Goal: Check status: Check status

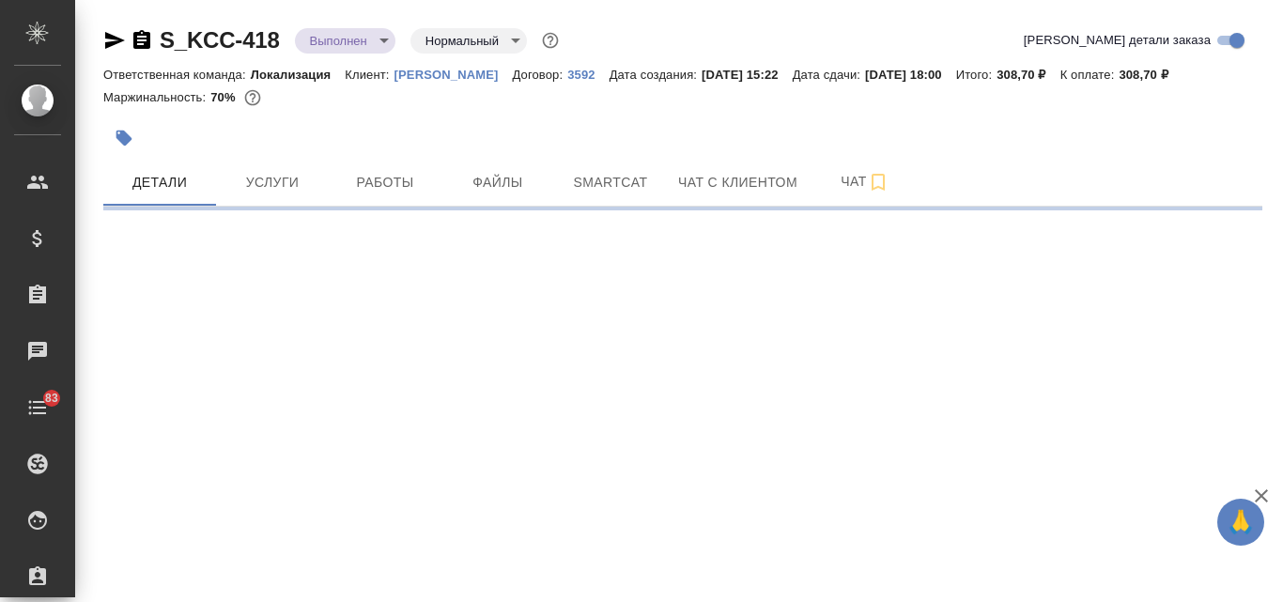
select select "RU"
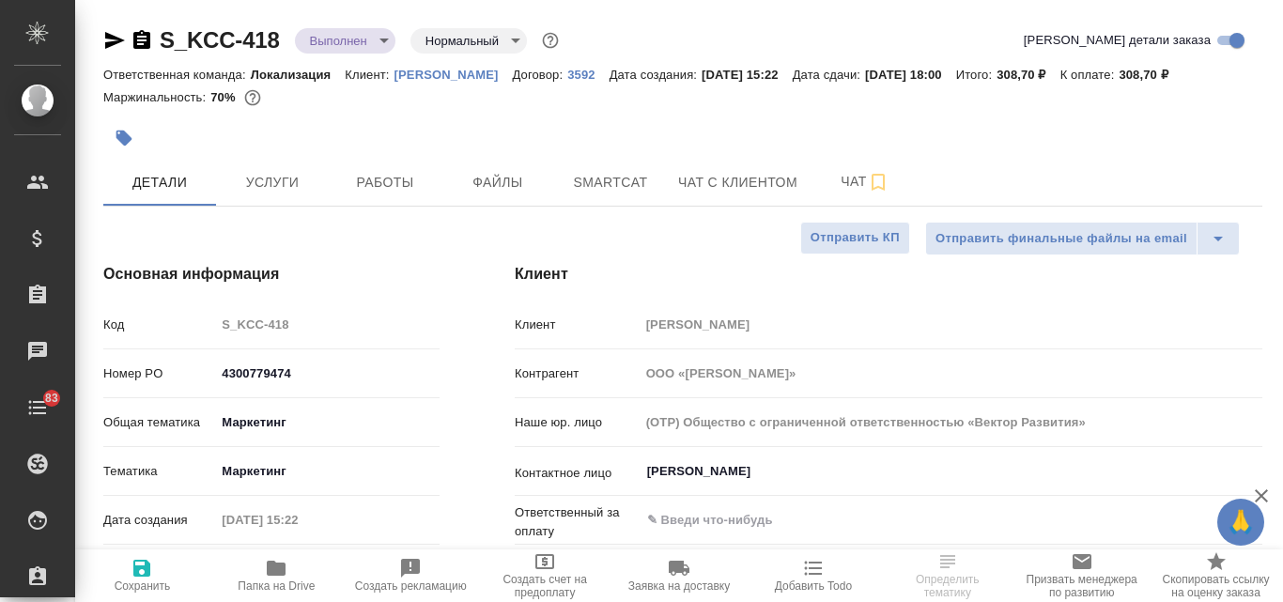
type textarea "x"
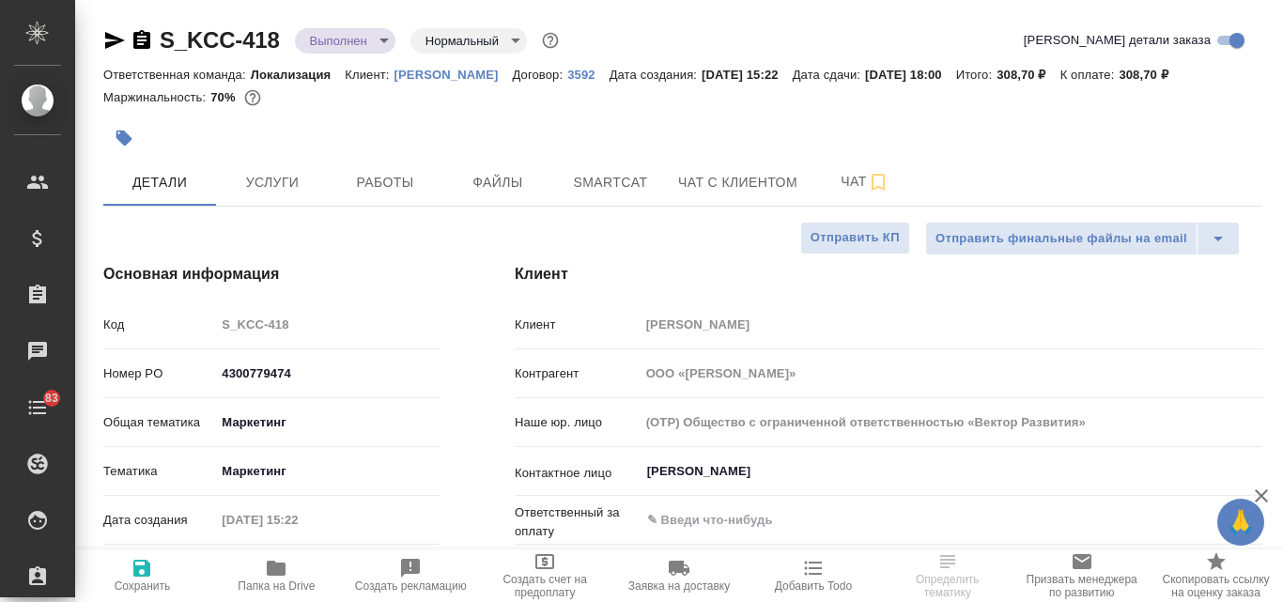
type textarea "x"
click at [287, 189] on span "Услуги" at bounding box center [272, 182] width 90 height 23
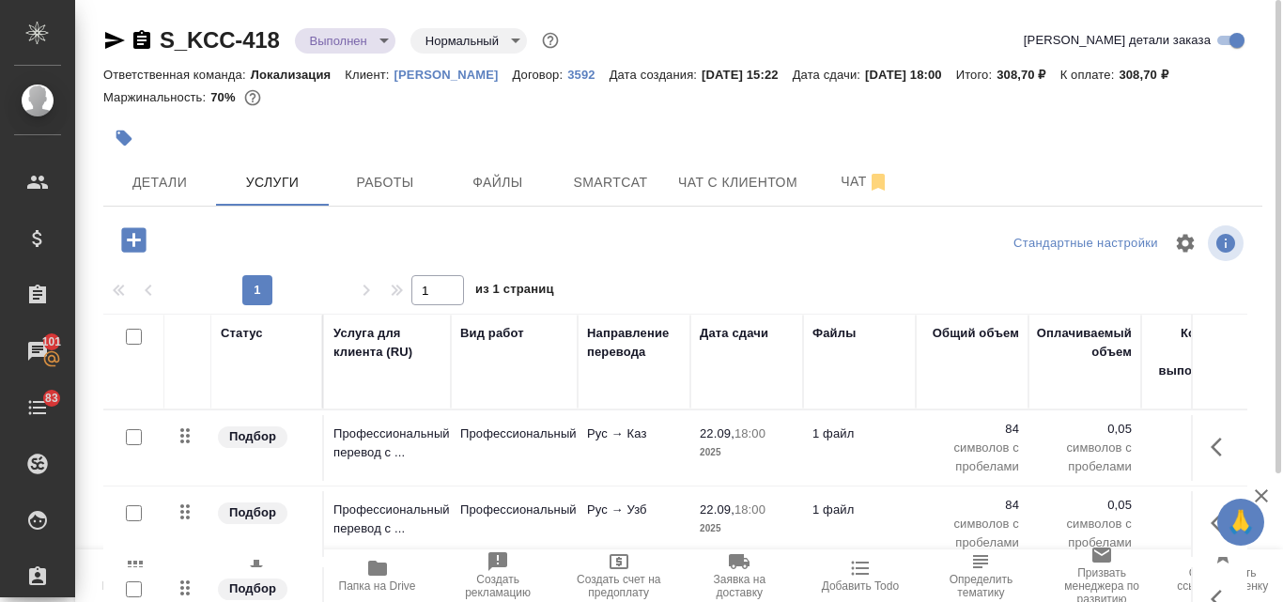
click at [381, 30] on body "🙏 .cls-1 fill:#fff; AWATERA Valyaeva Anna Клиенты Спецификации Заказы 101 Чаты …" at bounding box center [641, 301] width 1283 height 602
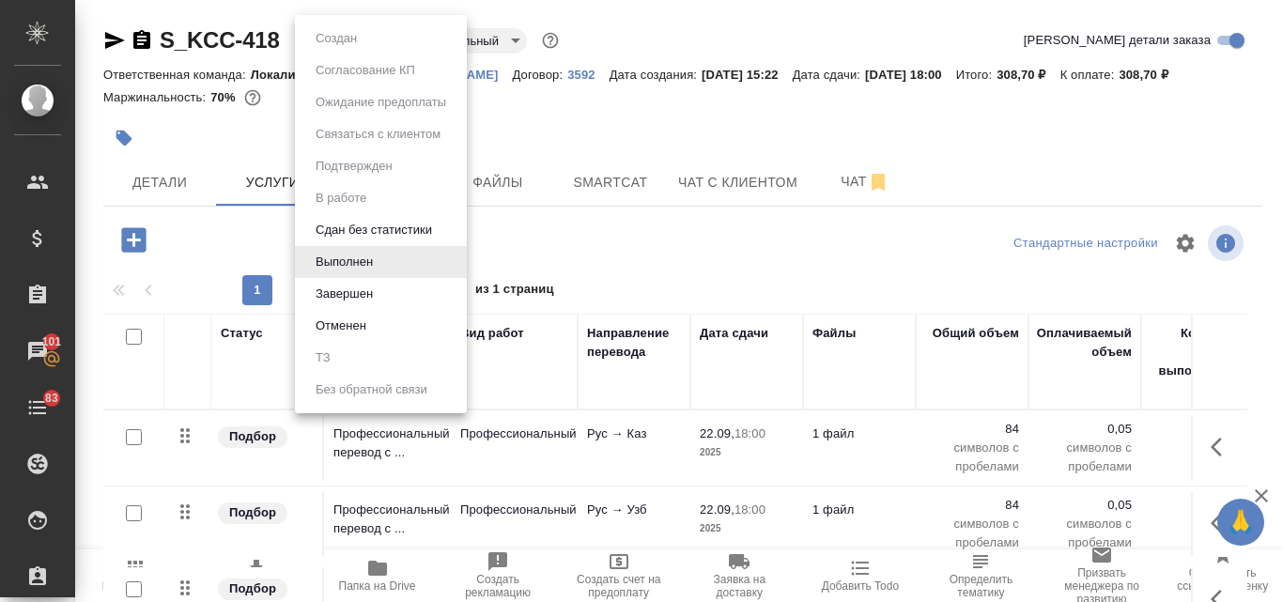
click at [384, 299] on li "Завершен" at bounding box center [381, 294] width 172 height 32
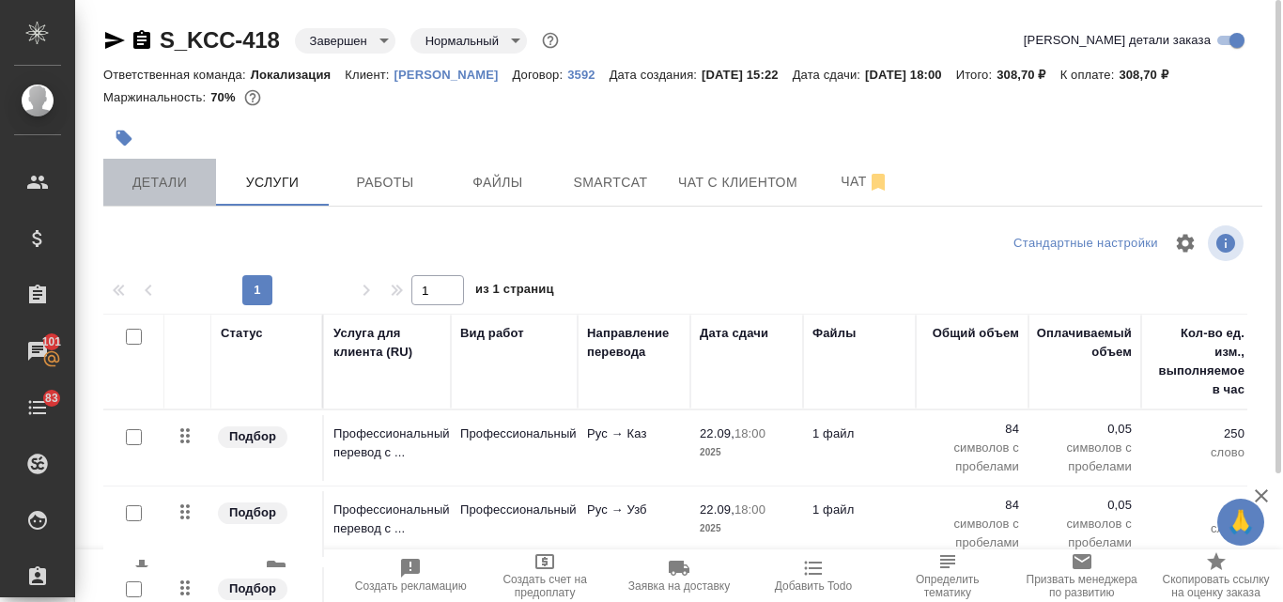
click at [152, 195] on button "Детали" at bounding box center [159, 182] width 113 height 47
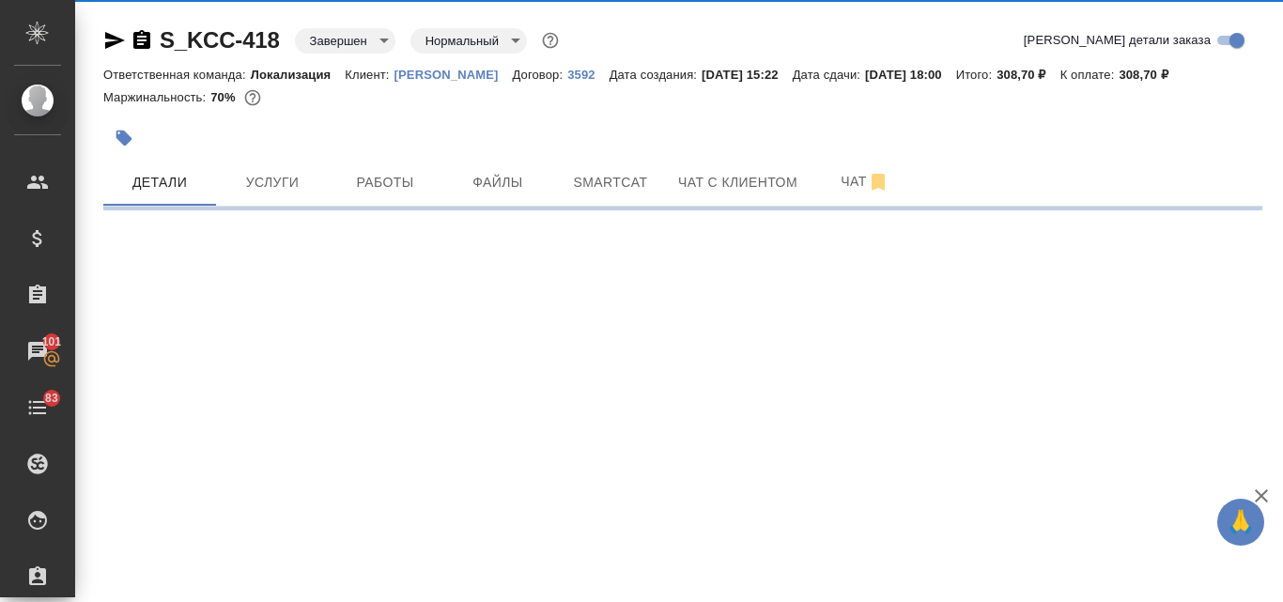
select select "RU"
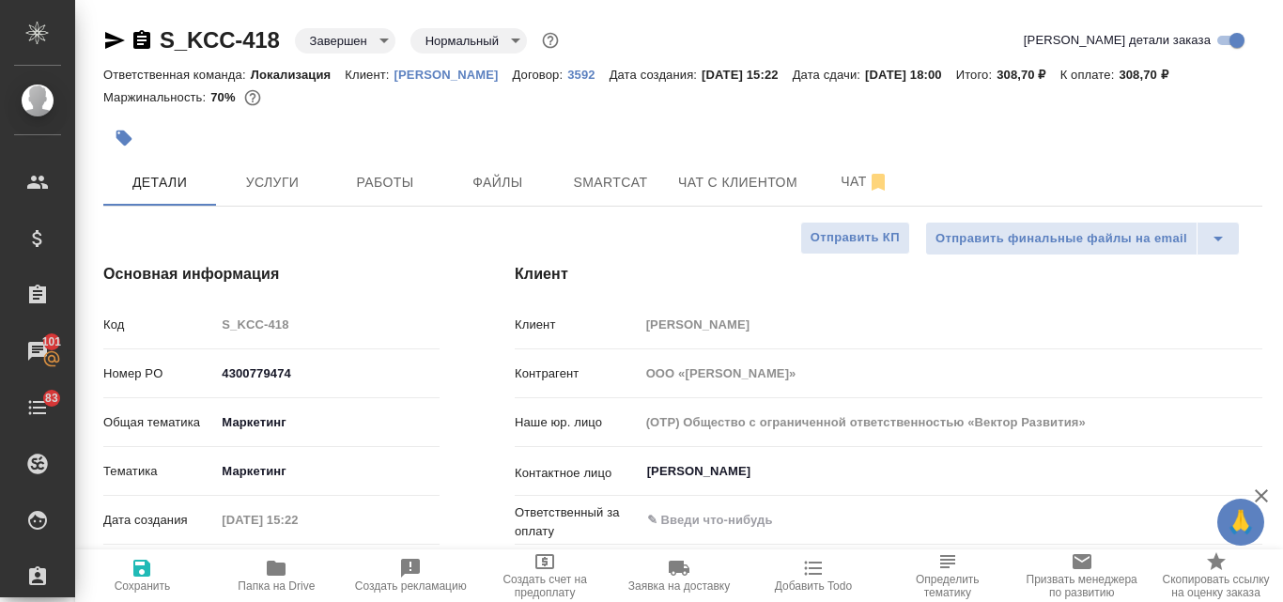
type textarea "x"
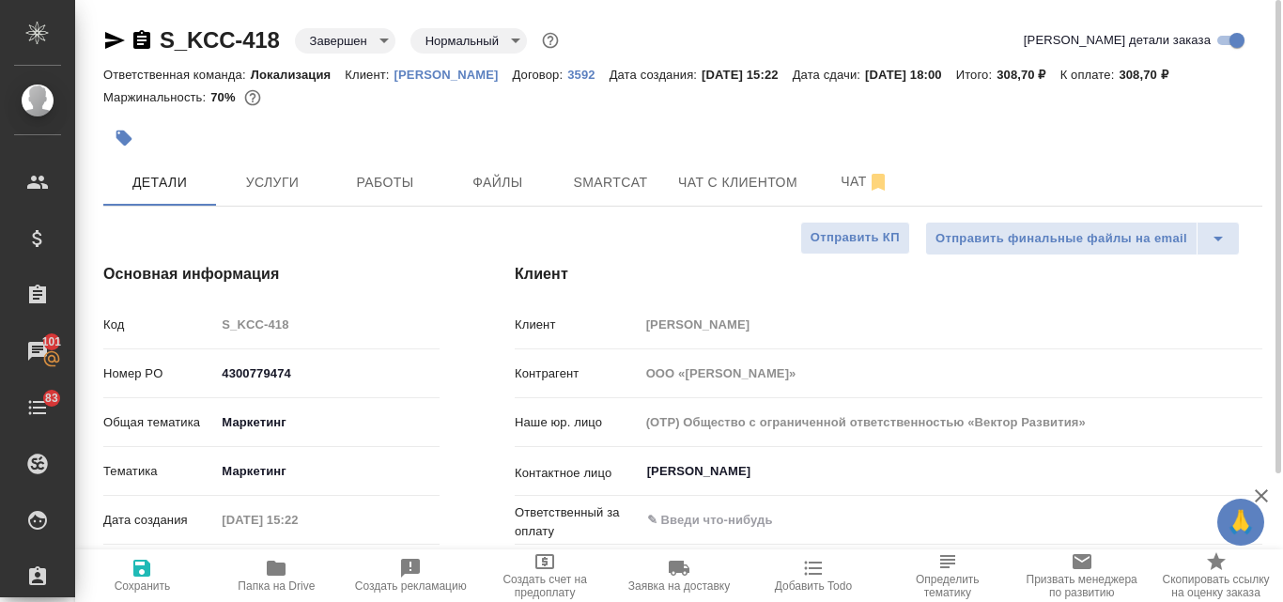
type textarea "x"
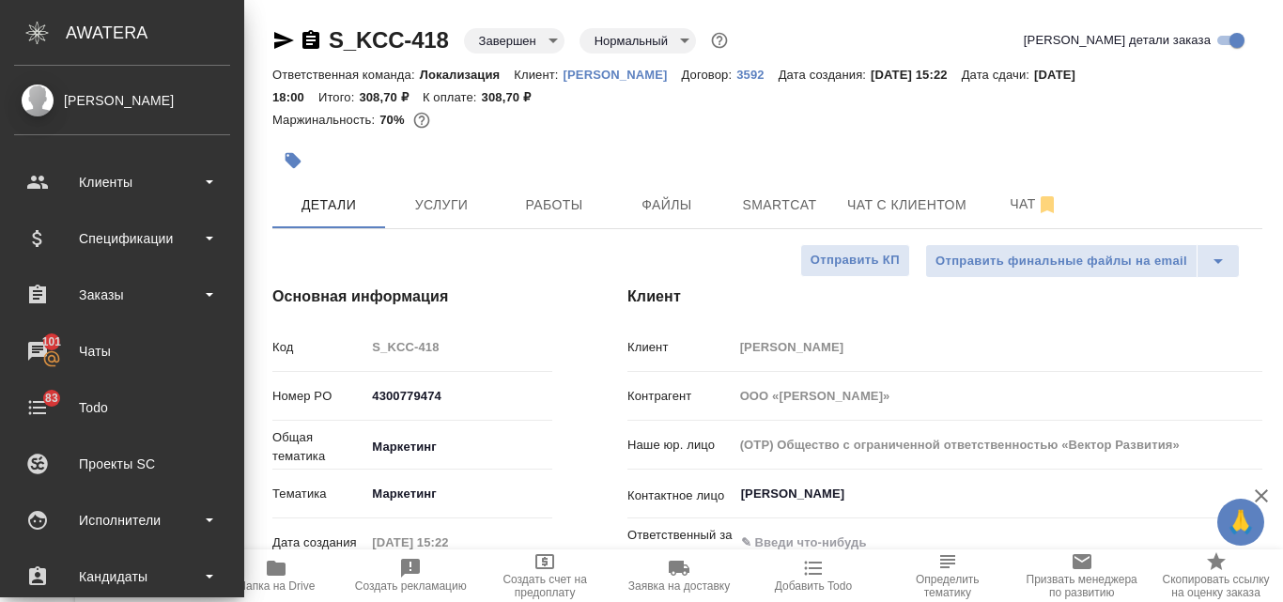
type textarea "x"
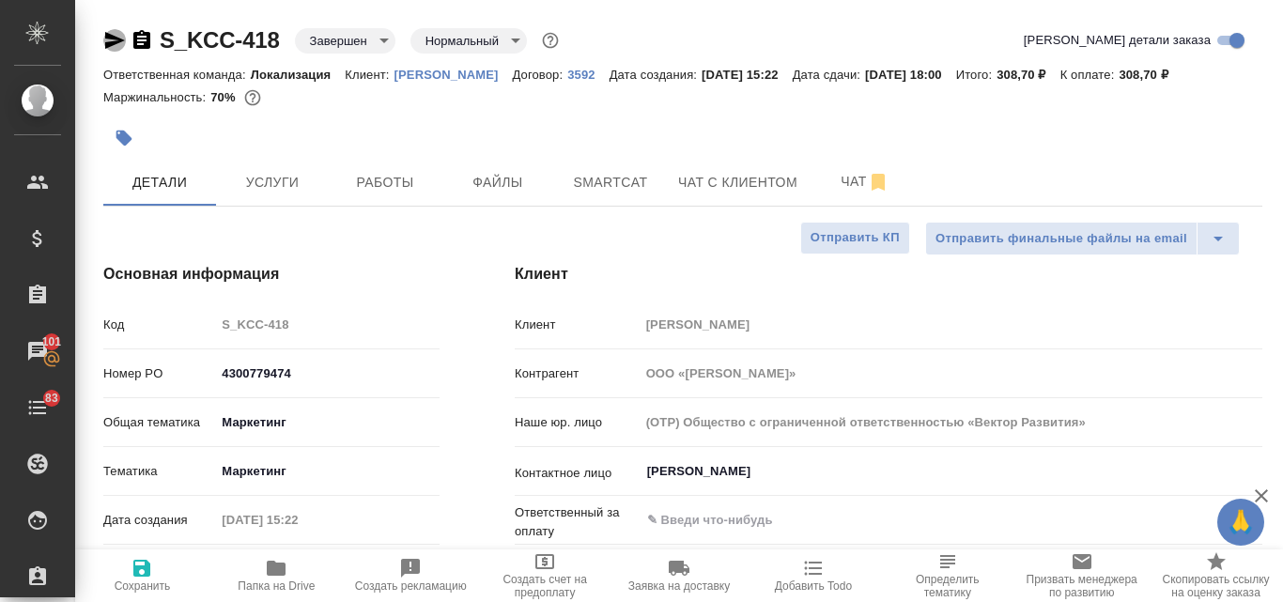
click at [118, 42] on icon "button" at bounding box center [115, 40] width 20 height 17
type textarea "x"
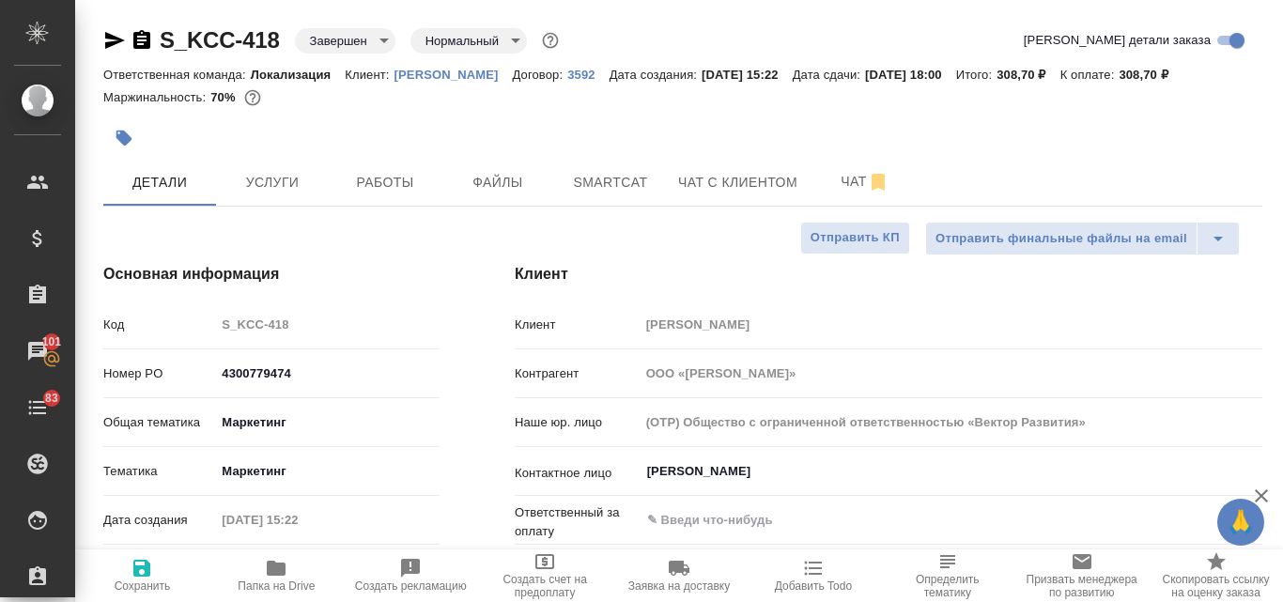
type textarea "x"
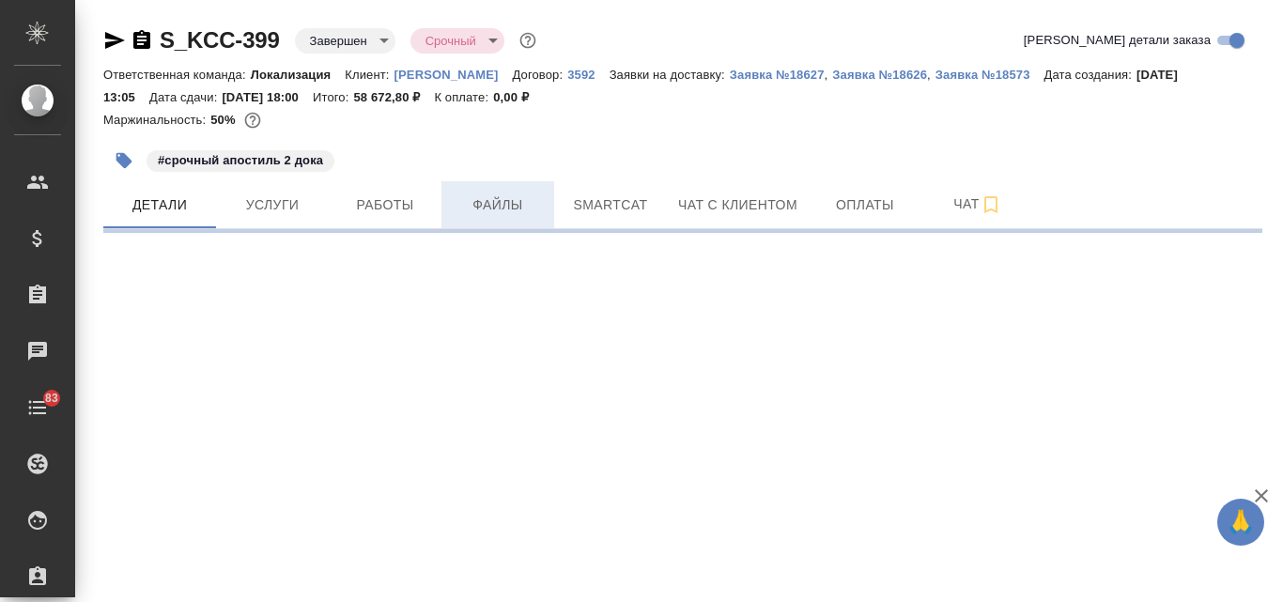
select select "RU"
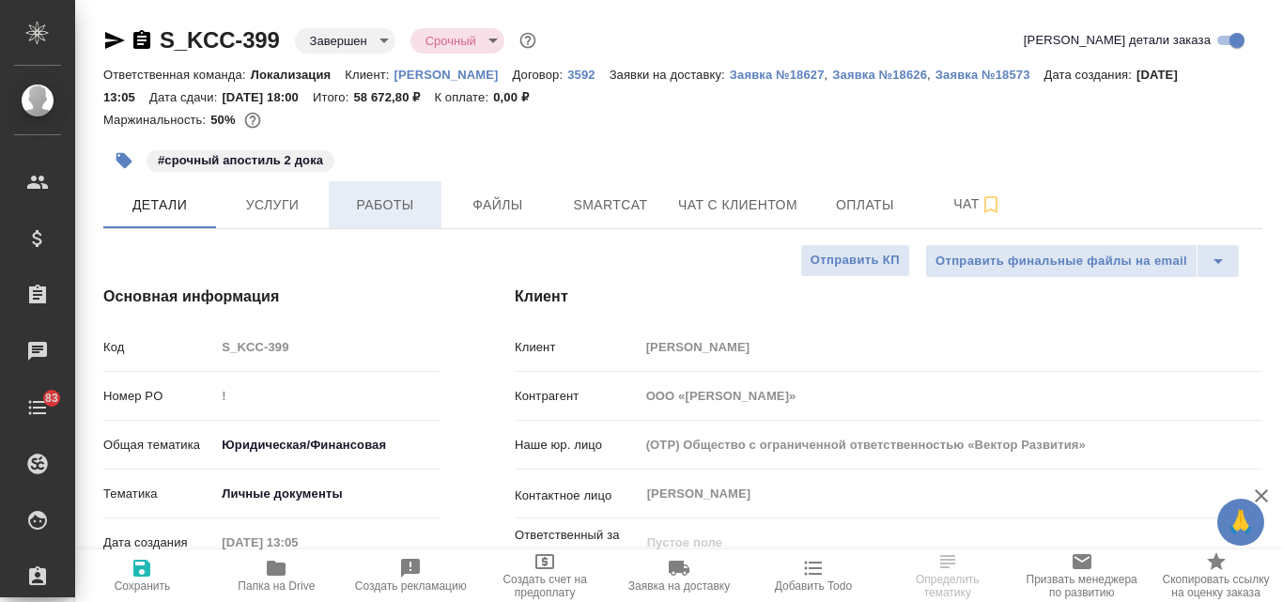
type textarea "x"
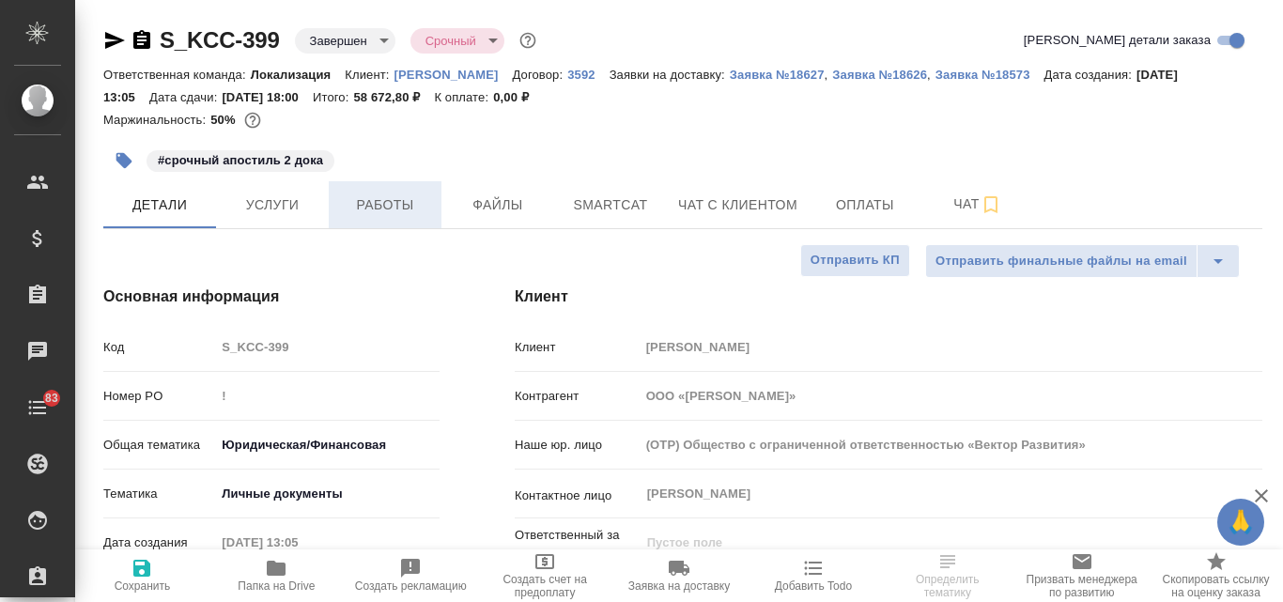
type textarea "x"
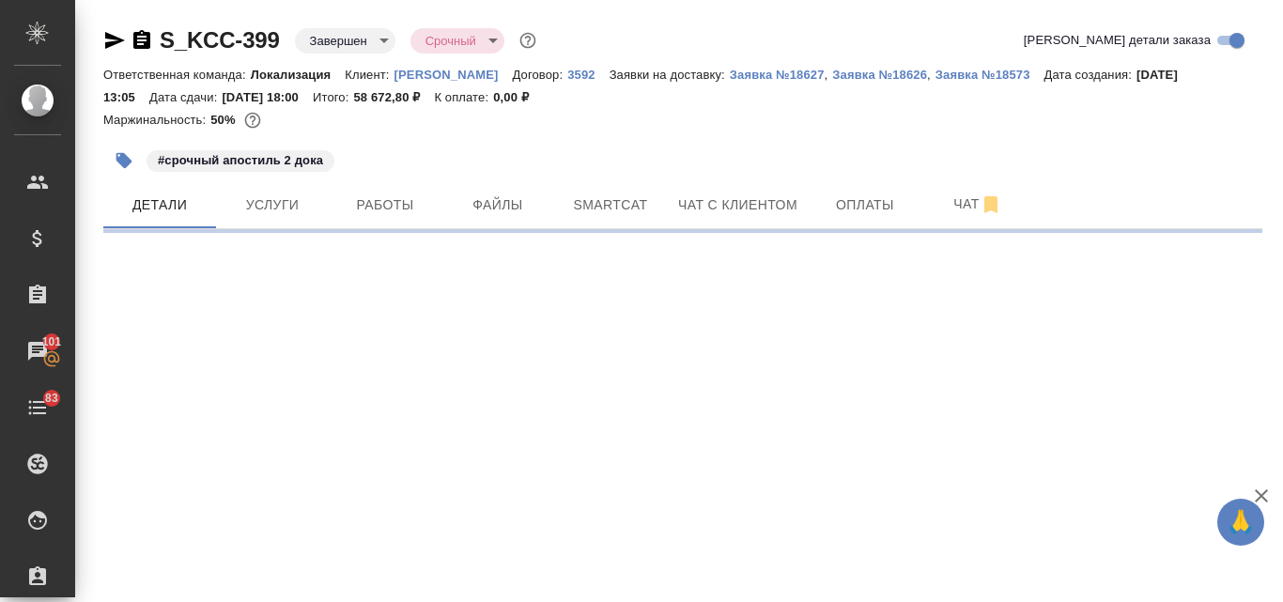
select select "RU"
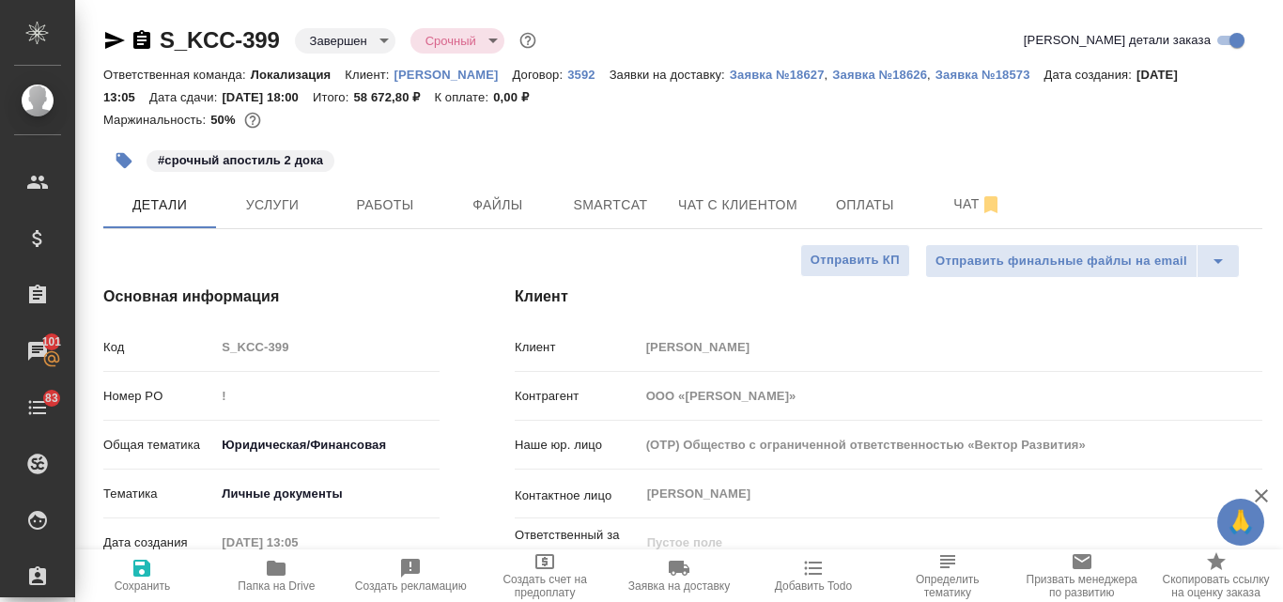
type textarea "x"
click at [116, 43] on icon "button" at bounding box center [115, 40] width 20 height 17
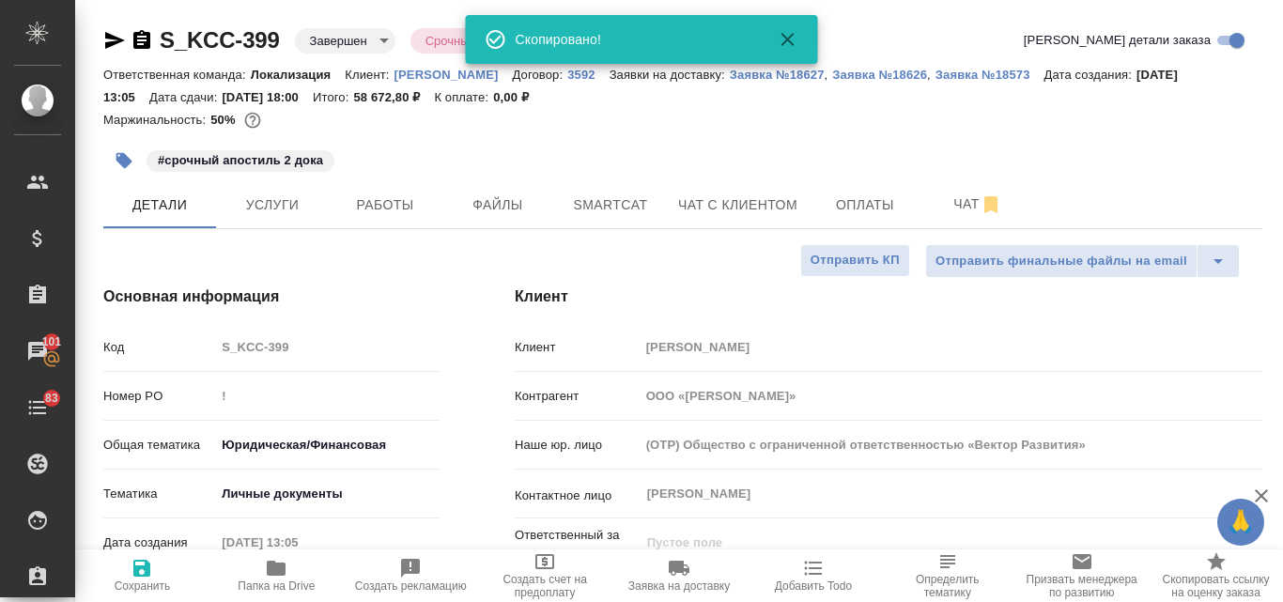
type textarea "x"
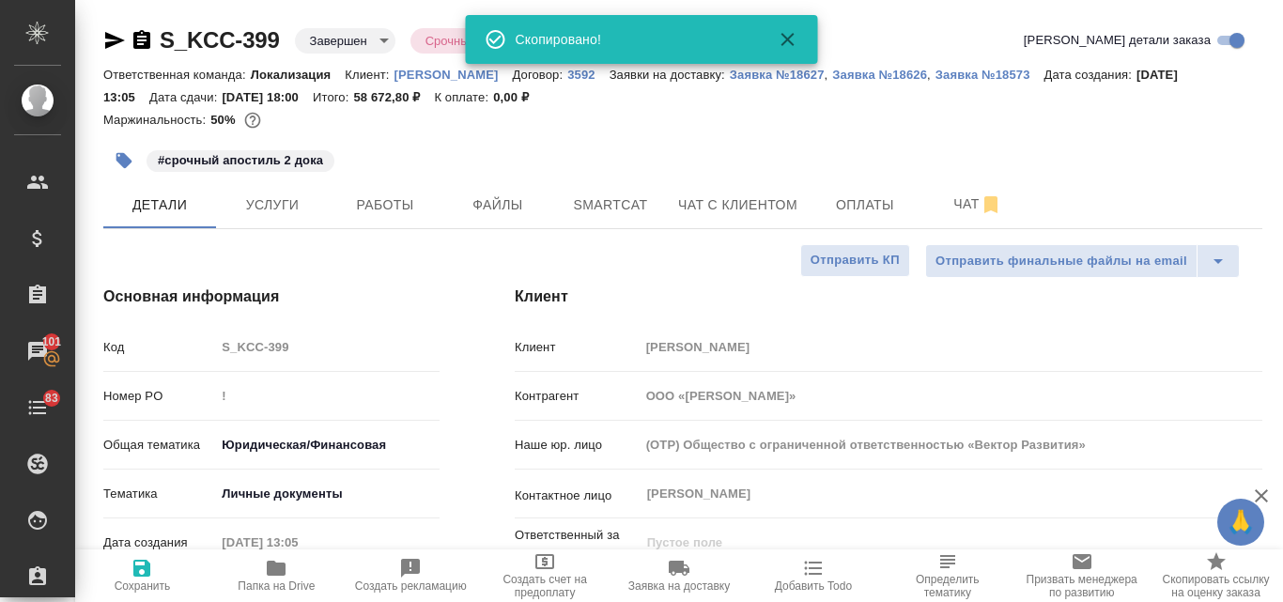
type textarea "x"
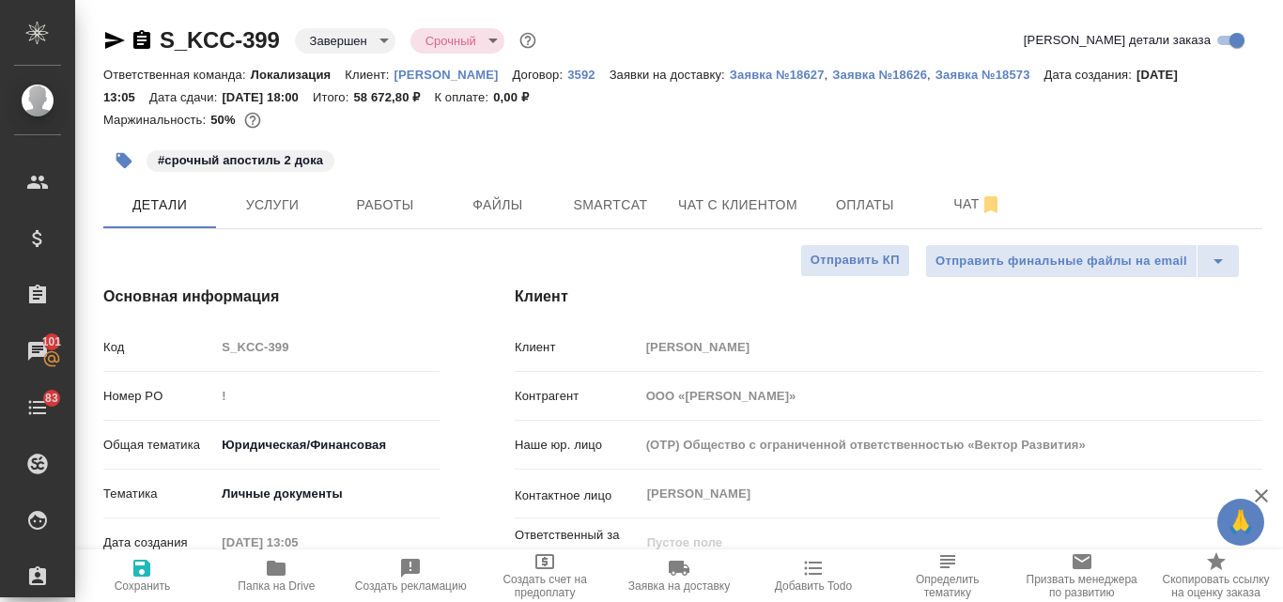
type textarea "x"
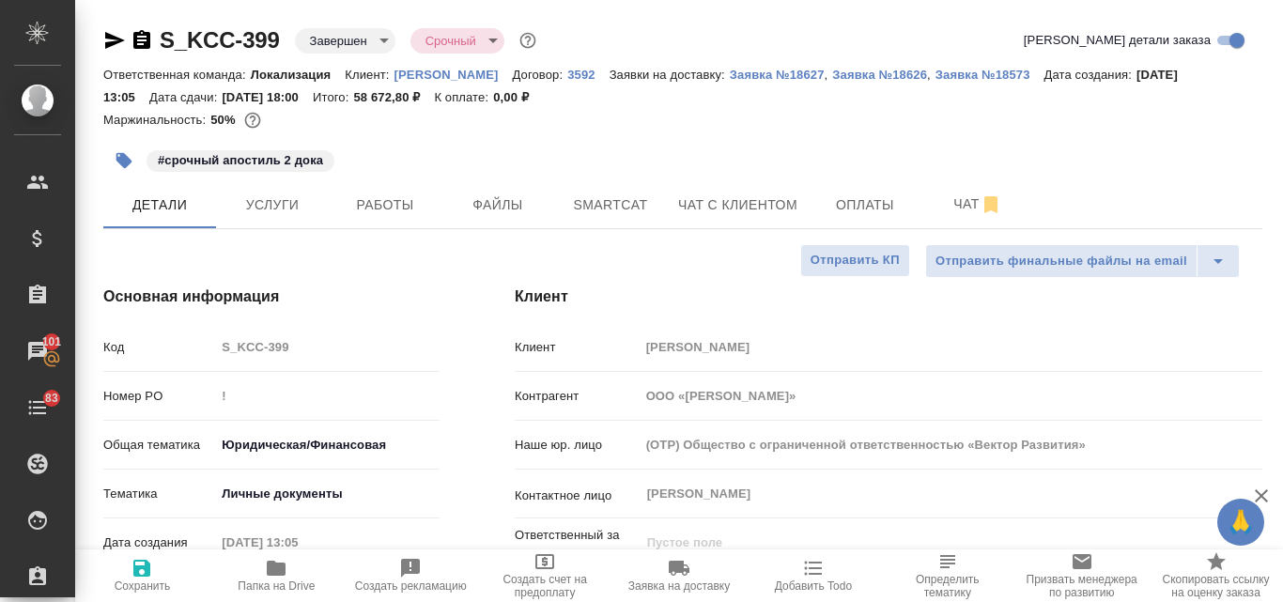
type textarea "x"
click at [420, 72] on p "Kimberly-Clark" at bounding box center [453, 75] width 118 height 14
type textarea "x"
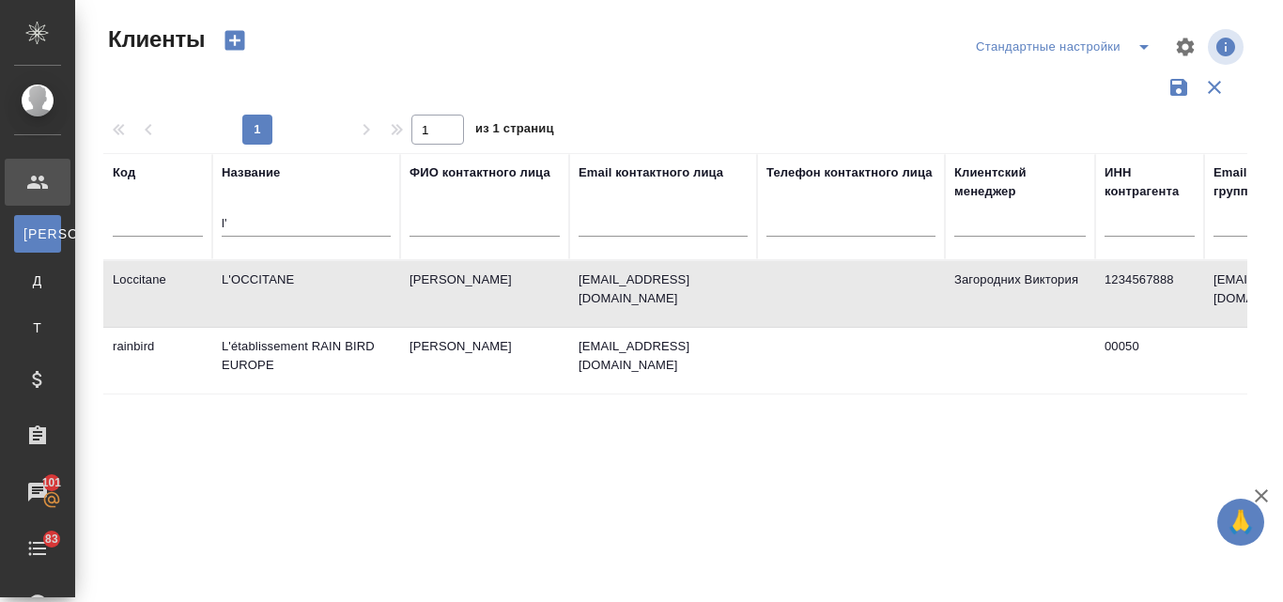
select select "RU"
drag, startPoint x: 231, startPoint y: 223, endPoint x: 210, endPoint y: 214, distance: 22.3
click at [210, 214] on tr "Код Название l' ФИО контактного лица Email контактного лица Телефон контактного…" at bounding box center [813, 206] width 1420 height 107
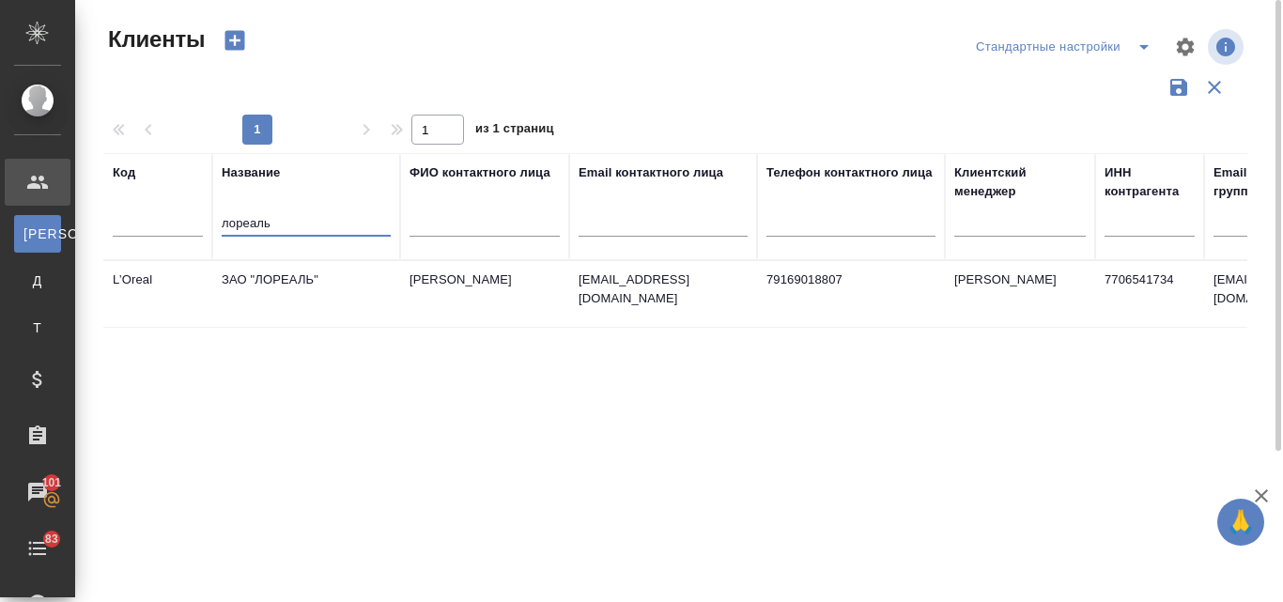
type input "лореаль"
click at [365, 291] on td "ЗАО "ЛОРЕАЛЬ"" at bounding box center [306, 294] width 188 height 66
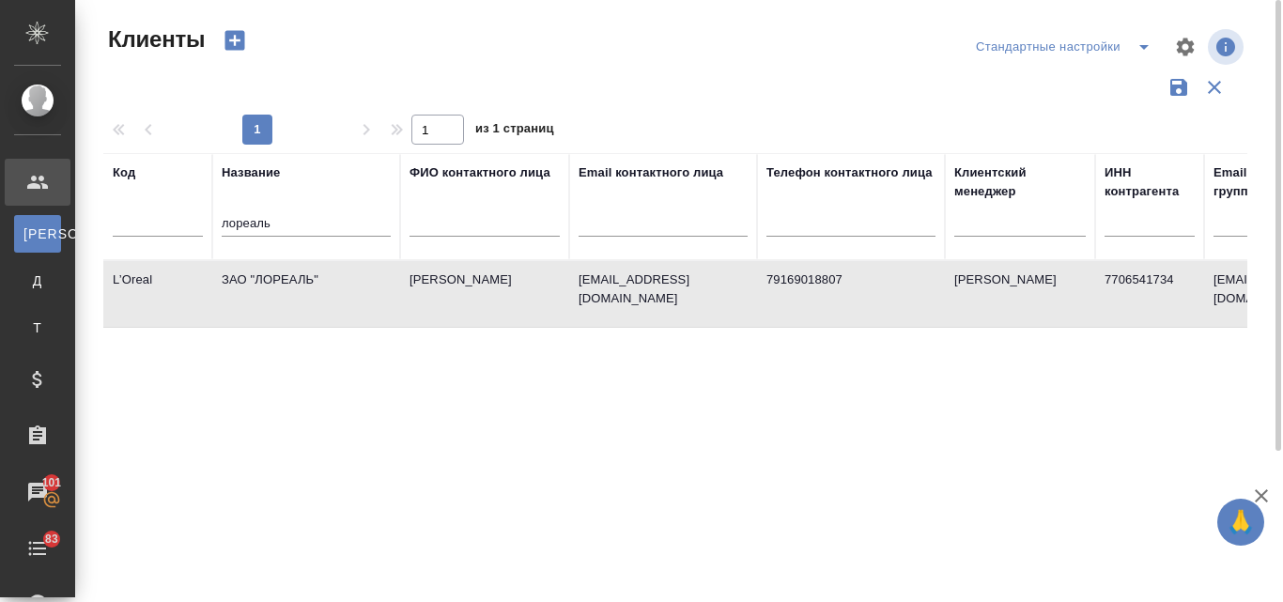
click at [365, 291] on td "ЗАО "ЛОРЕАЛЬ"" at bounding box center [306, 294] width 188 height 66
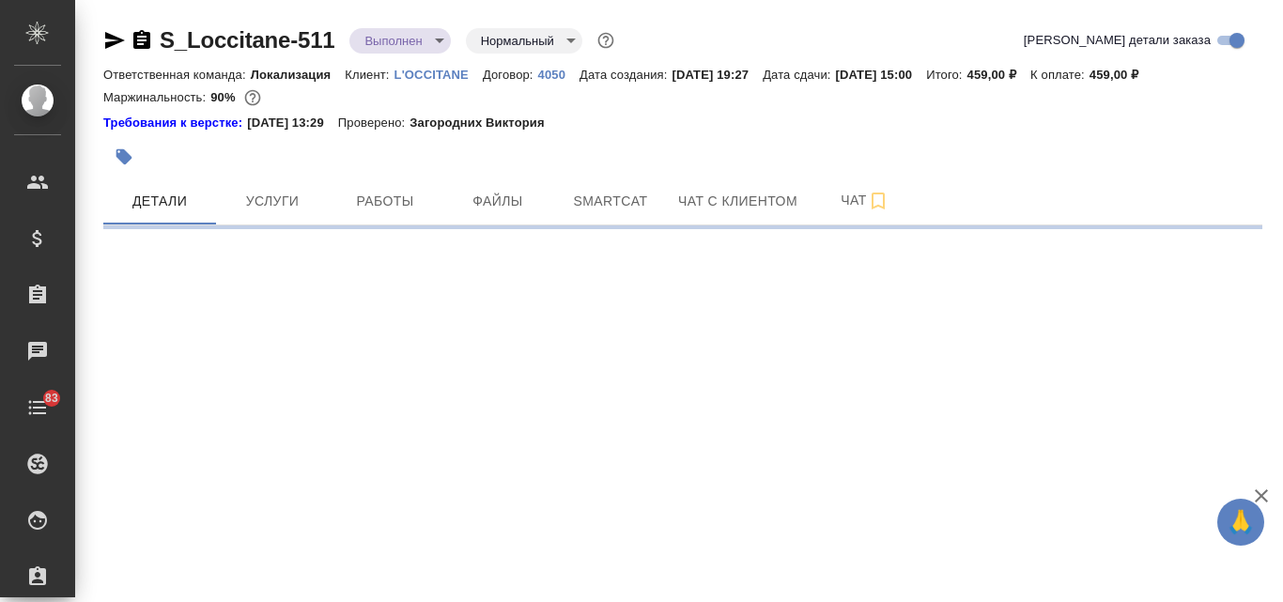
select select "RU"
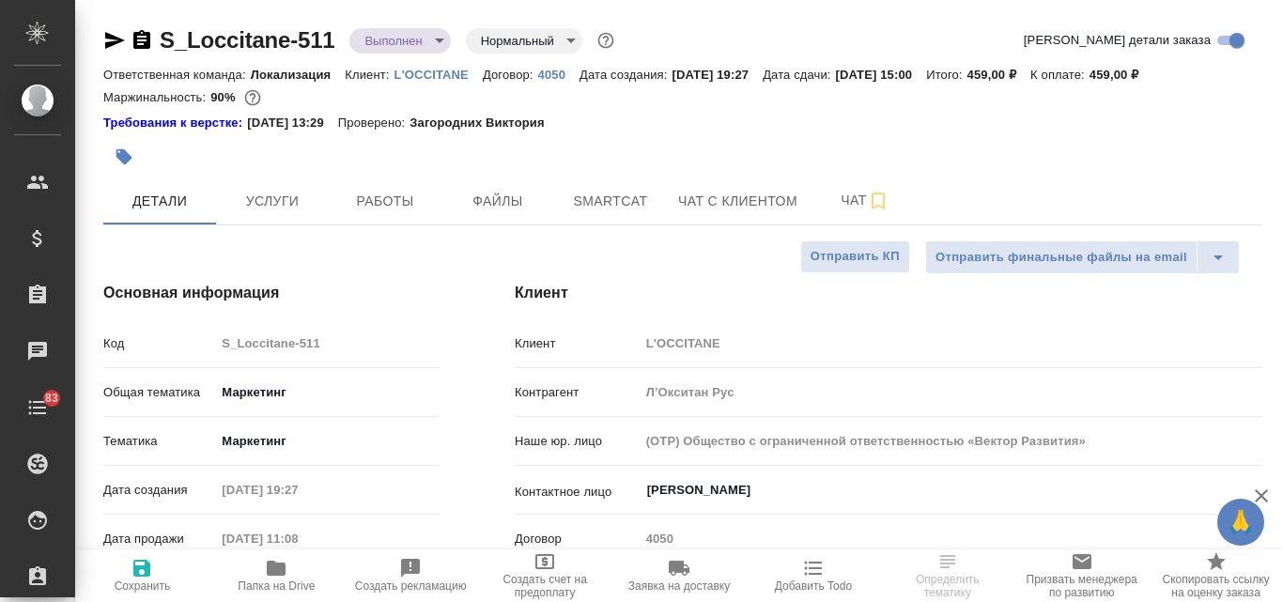
type textarea "x"
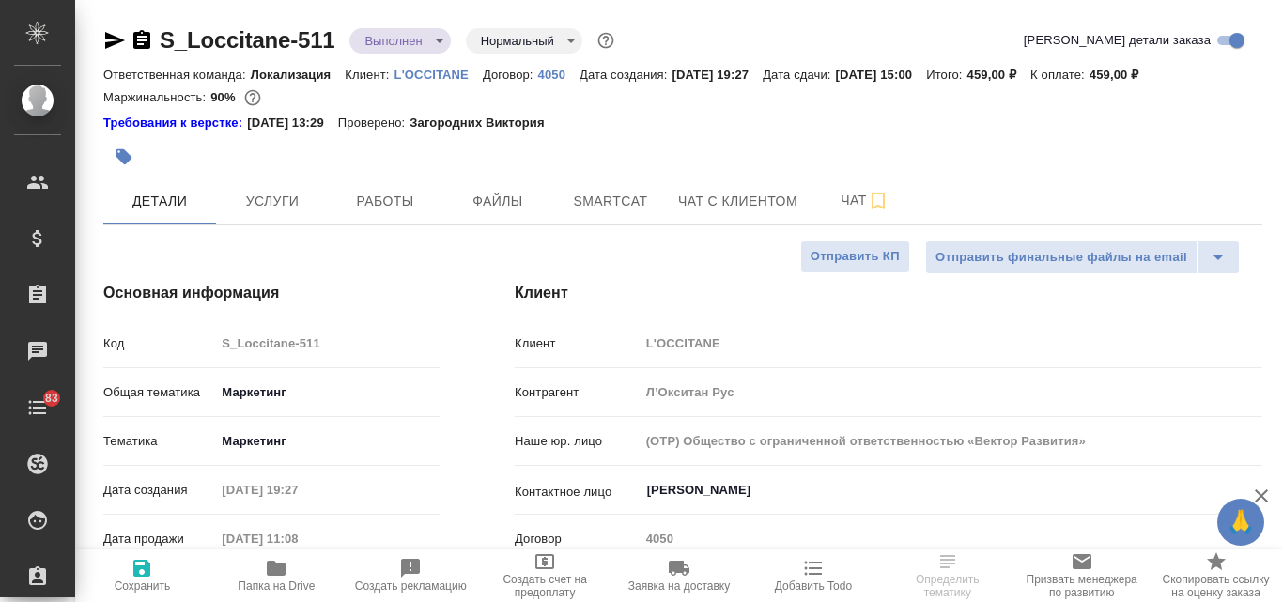
type textarea "x"
click at [263, 196] on span "Услуги" at bounding box center [272, 201] width 90 height 23
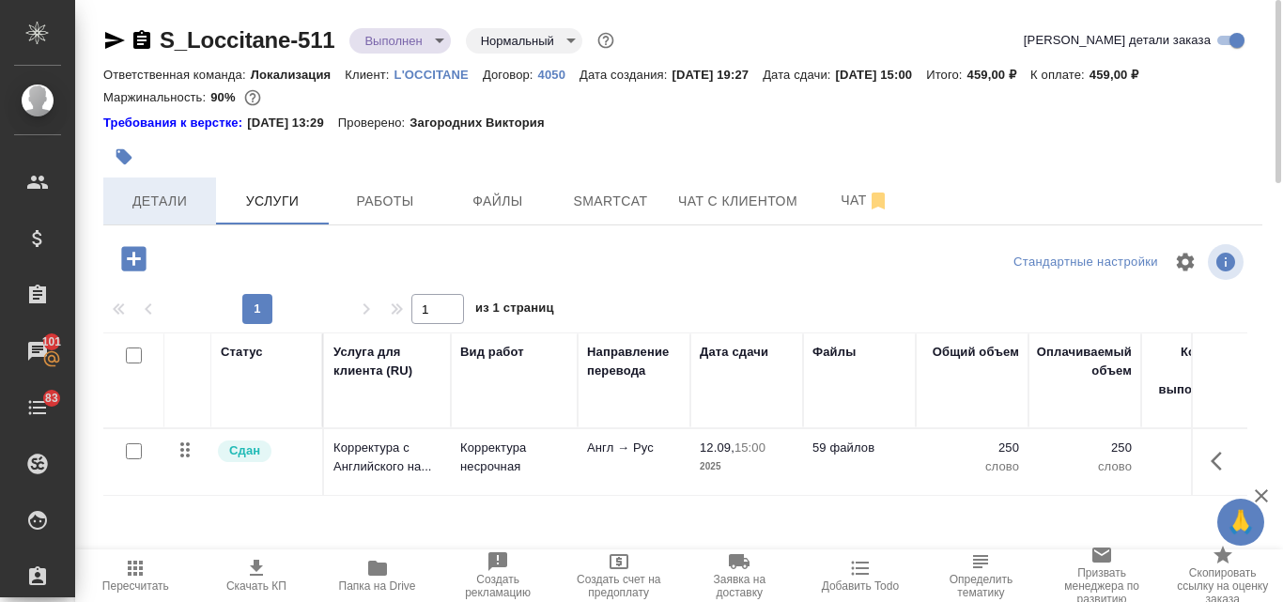
click at [166, 195] on span "Детали" at bounding box center [160, 201] width 90 height 23
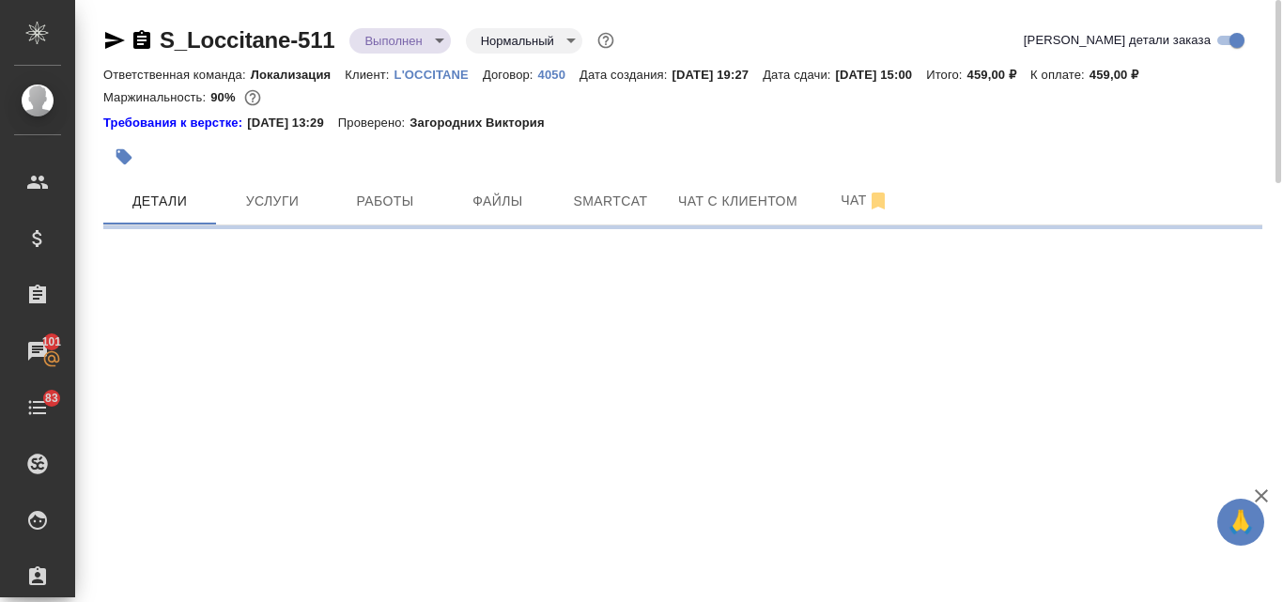
select select "RU"
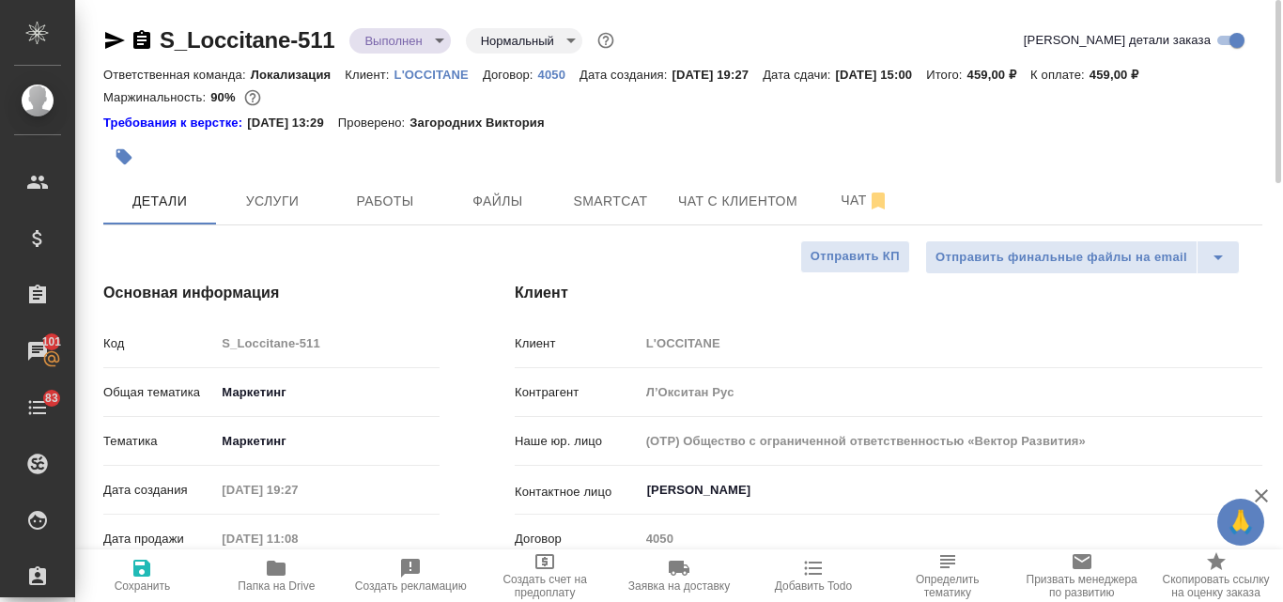
type textarea "x"
click at [442, 40] on body "🙏 .cls-1 fill:#fff; AWATERA Valyaeva Anna Клиенты Спецификации Заказы 101 Чаты …" at bounding box center [641, 301] width 1283 height 602
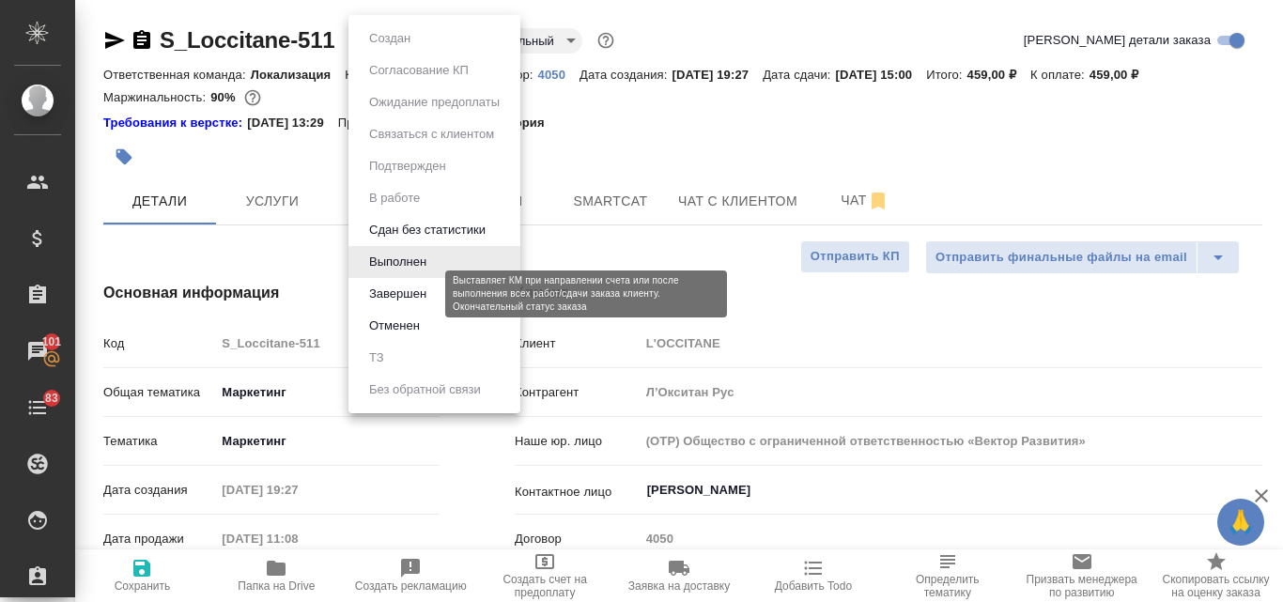
click at [407, 285] on button "Завершен" at bounding box center [397, 294] width 69 height 21
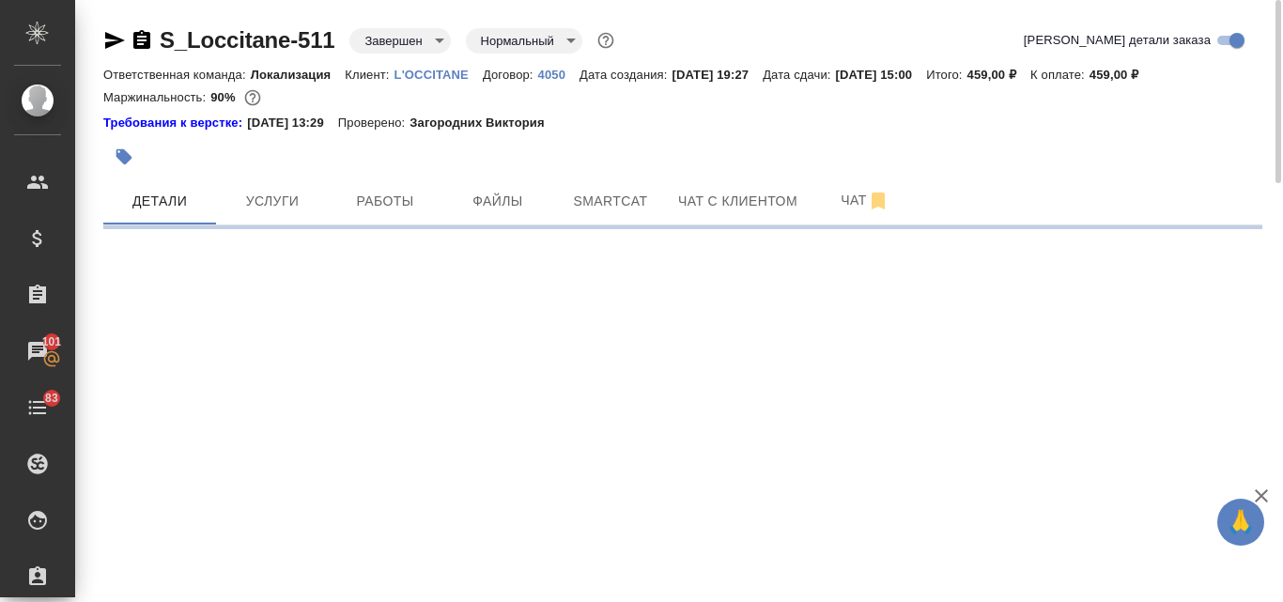
select select "RU"
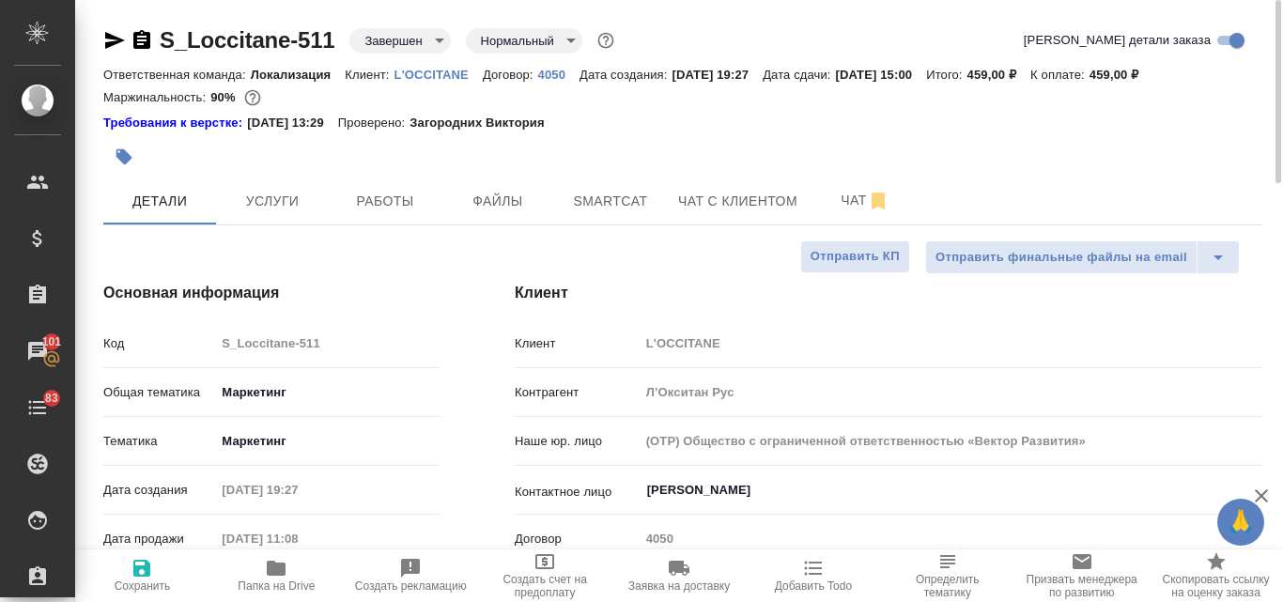
type textarea "x"
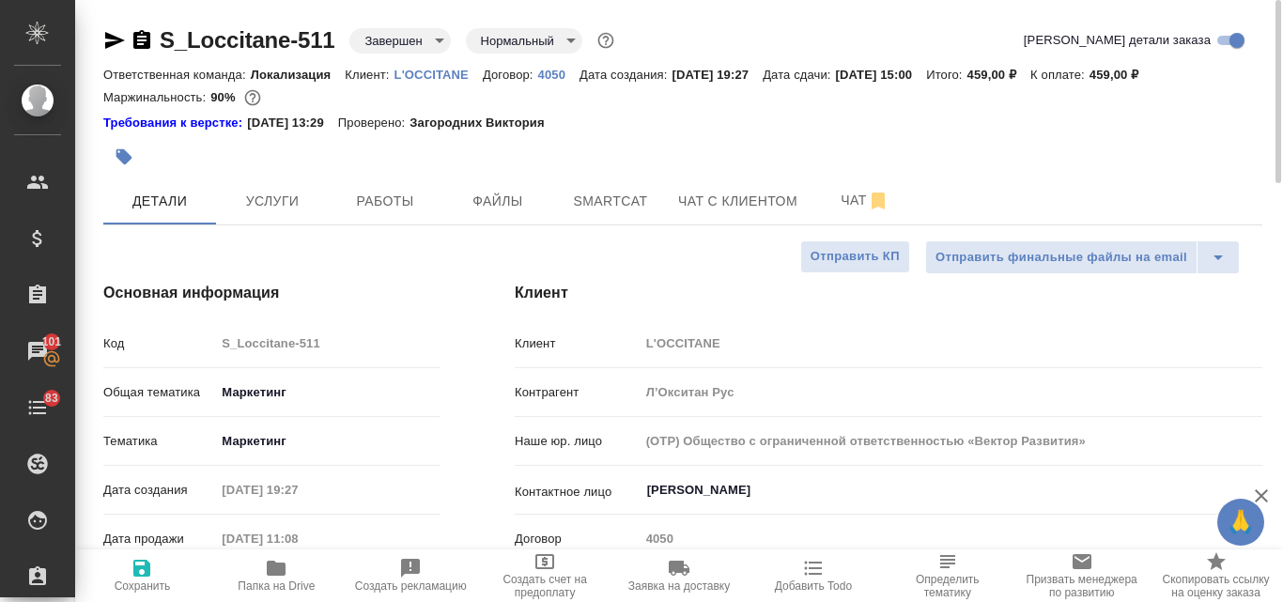
type textarea "x"
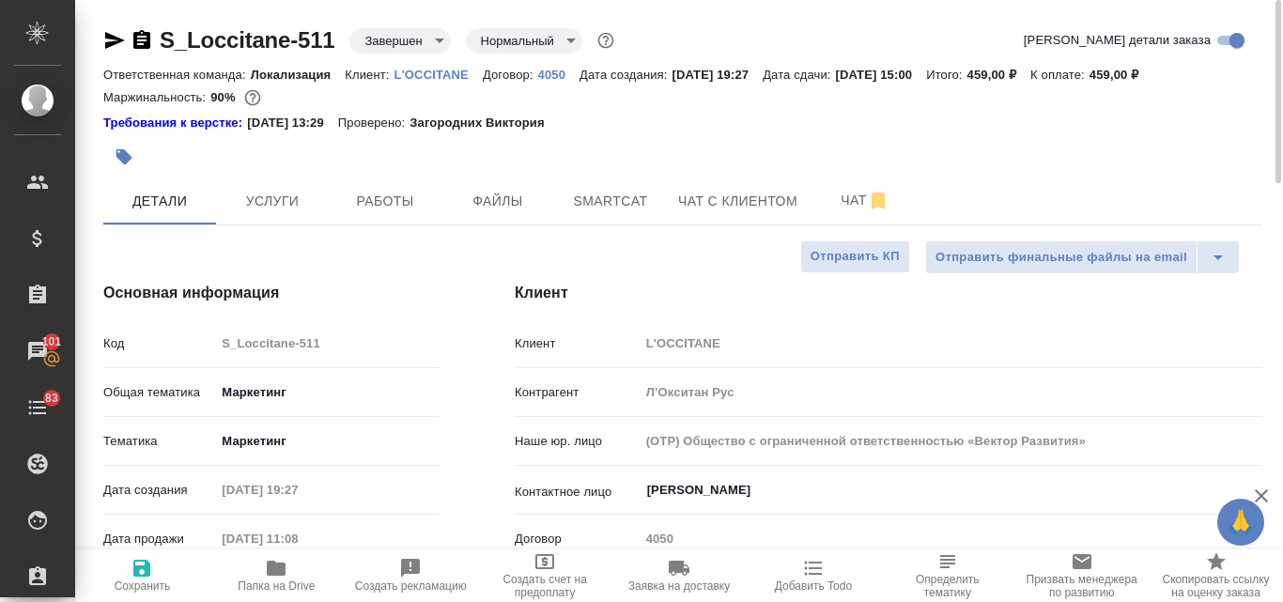
type textarea "x"
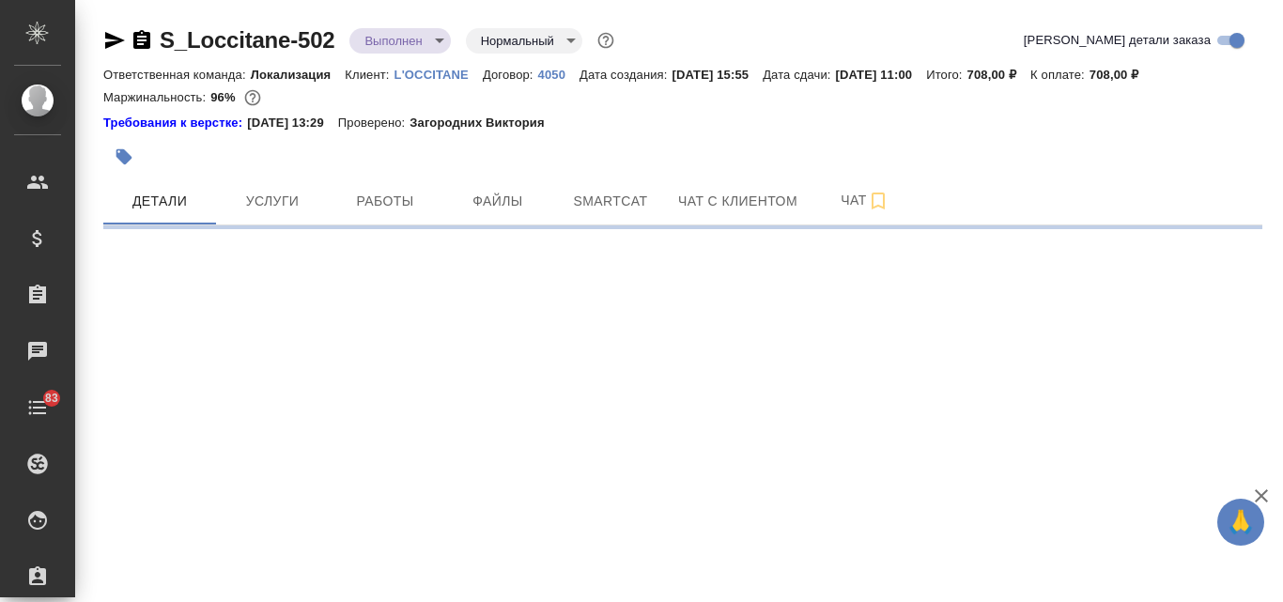
select select "RU"
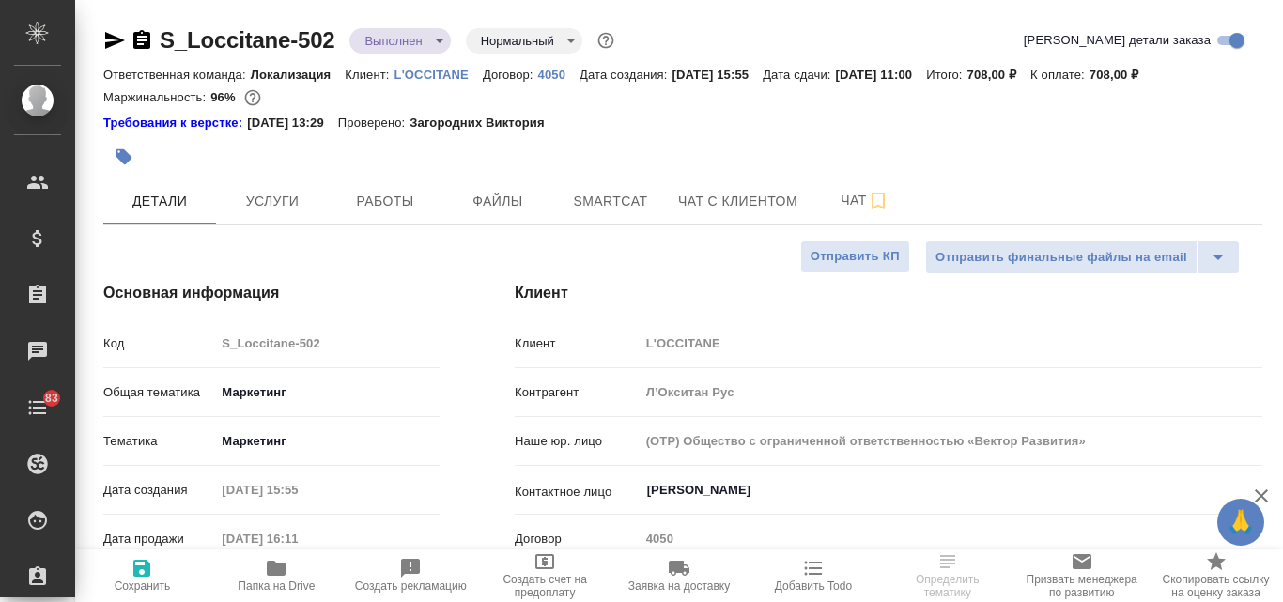
type textarea "x"
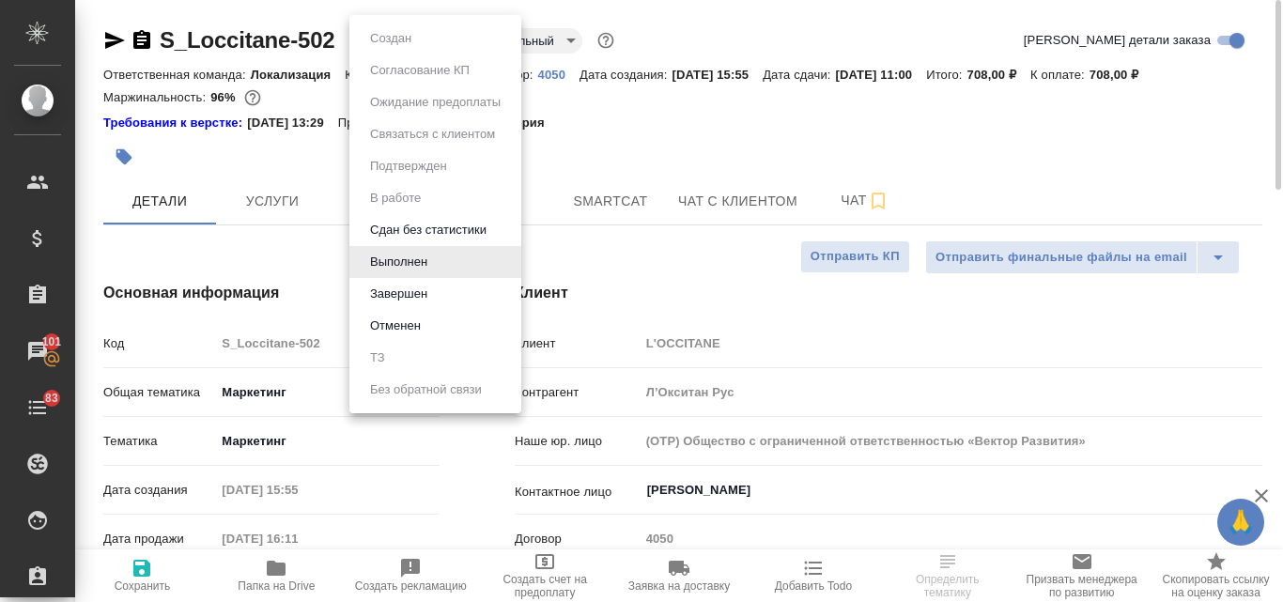
click at [441, 32] on body "🙏 .cls-1 fill:#fff; AWATERA Valyaeva Anna Клиенты Спецификации Заказы 101 Чаты …" at bounding box center [641, 301] width 1283 height 602
click at [444, 298] on li "Завершен" at bounding box center [435, 294] width 172 height 32
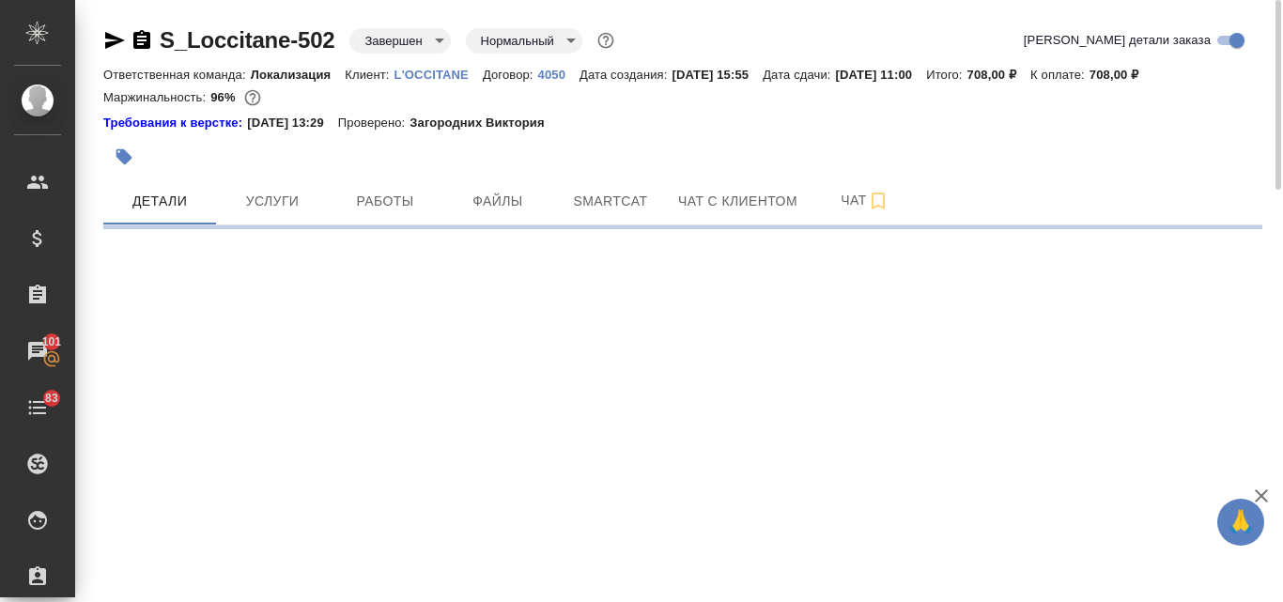
select select "RU"
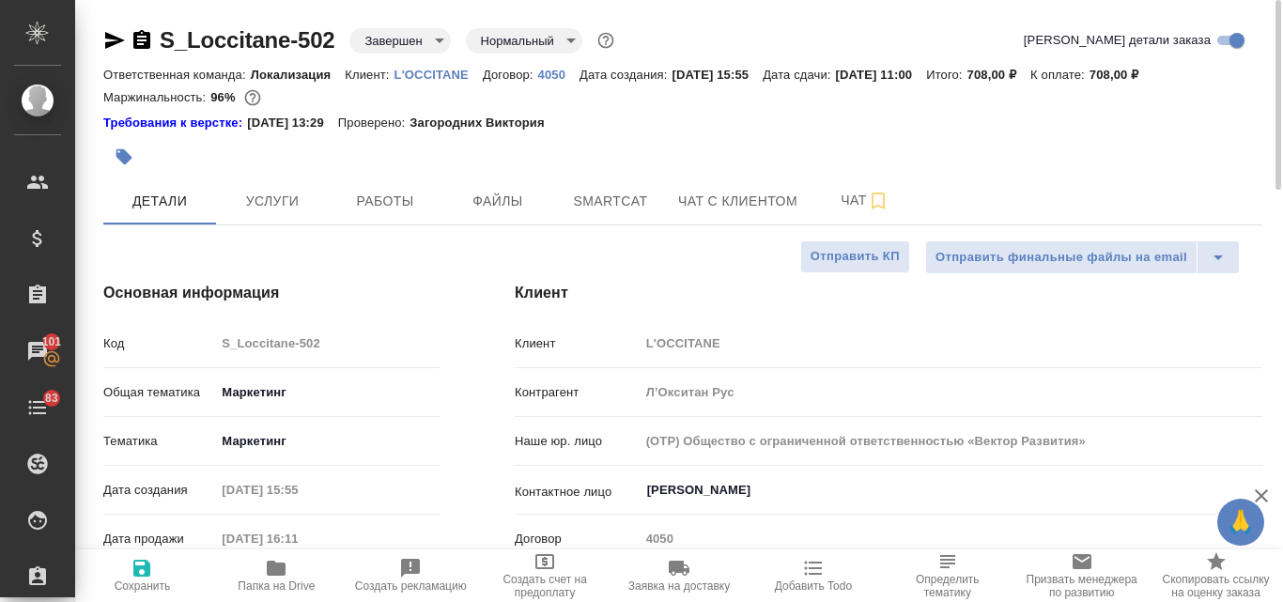
type textarea "x"
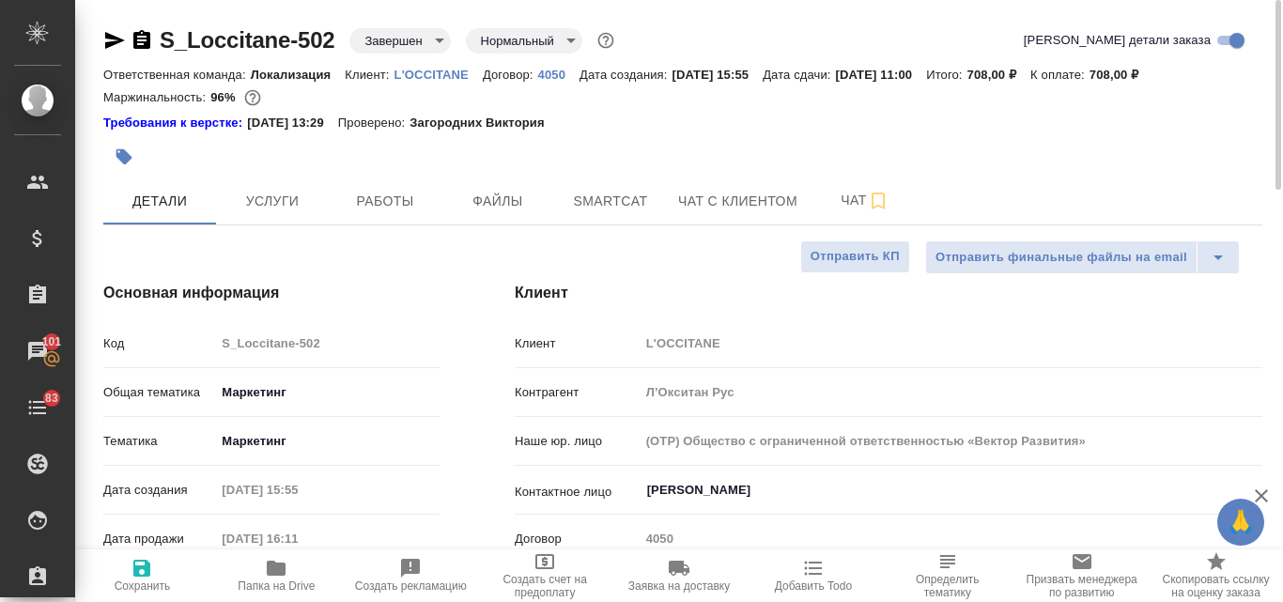
type textarea "x"
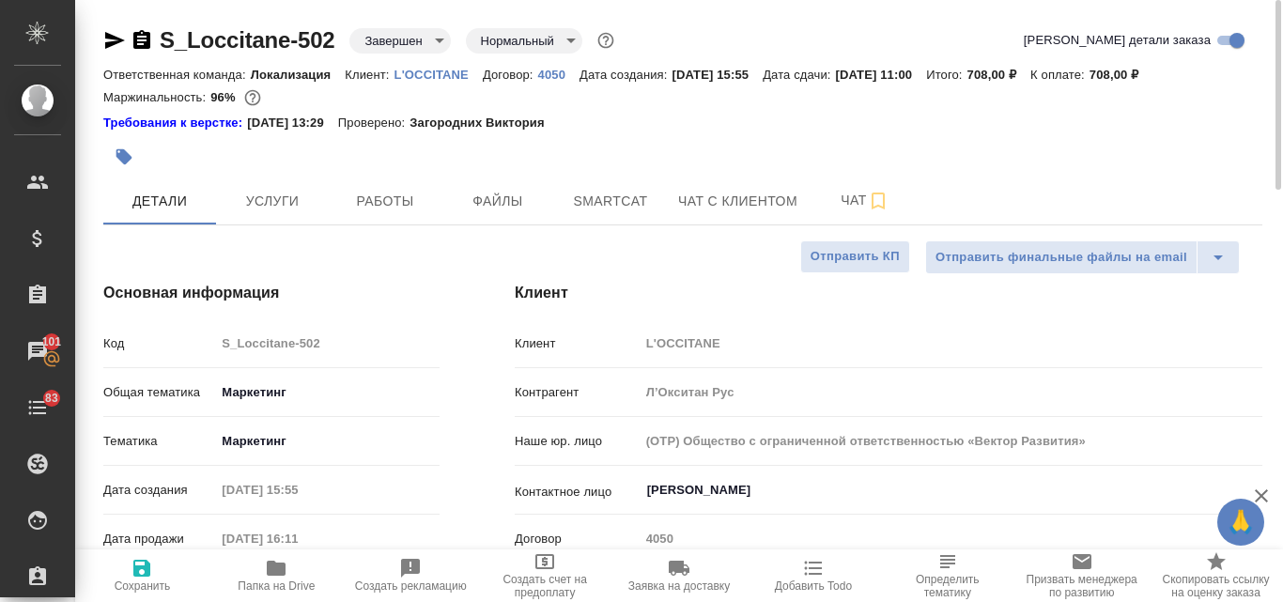
type textarea "x"
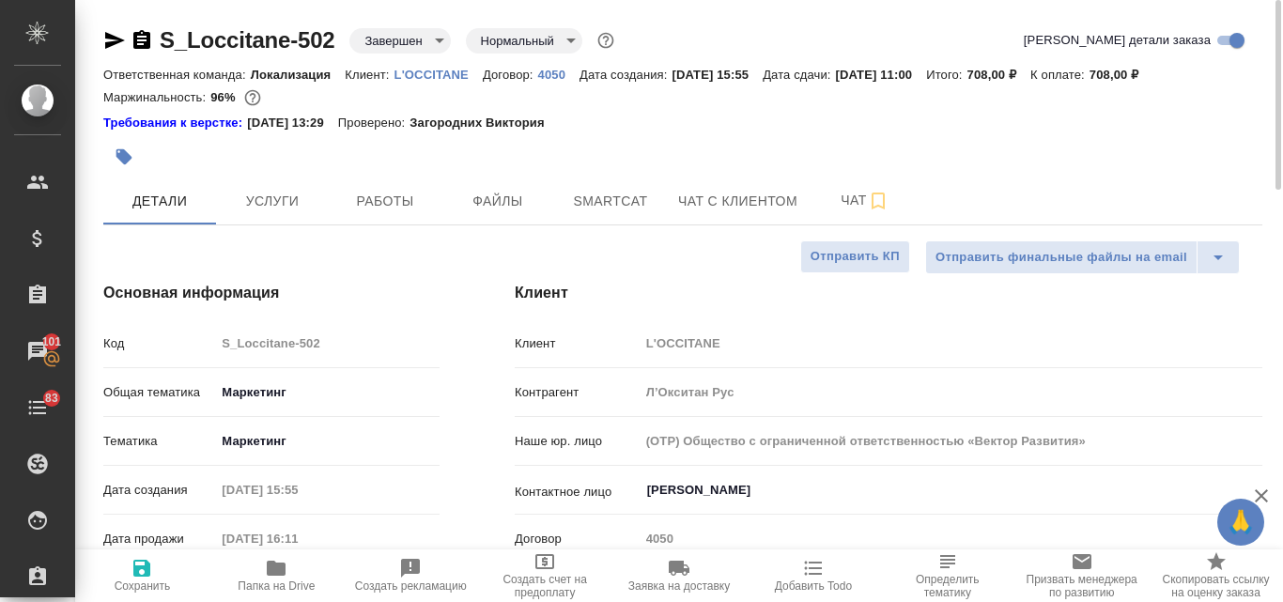
type textarea "x"
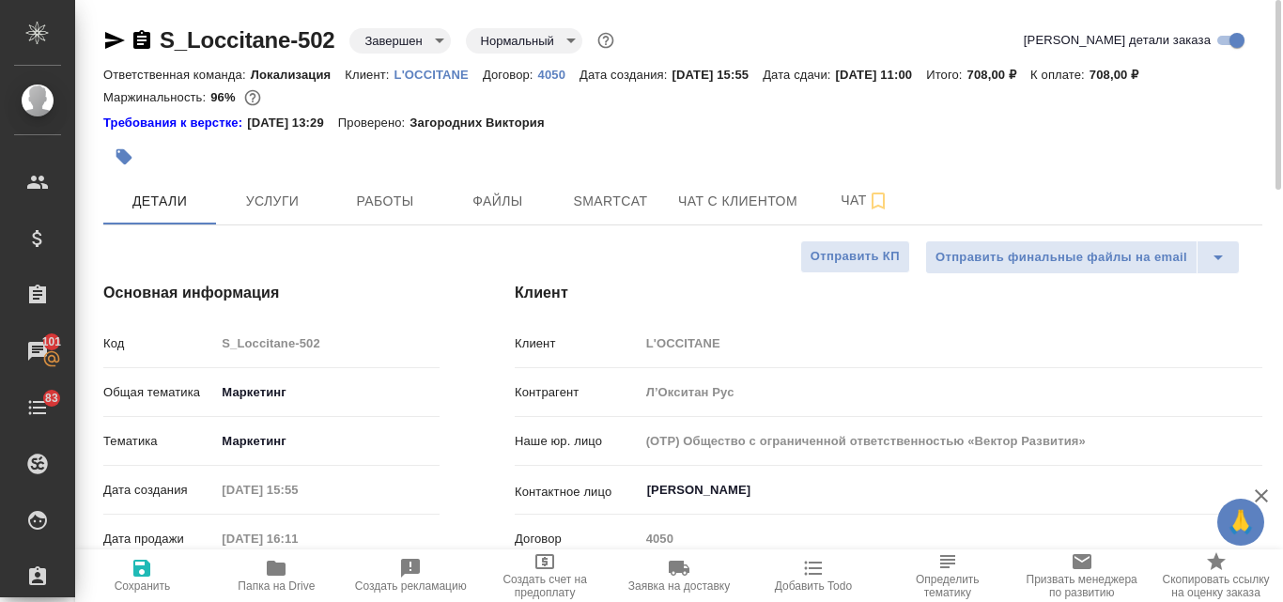
type textarea "x"
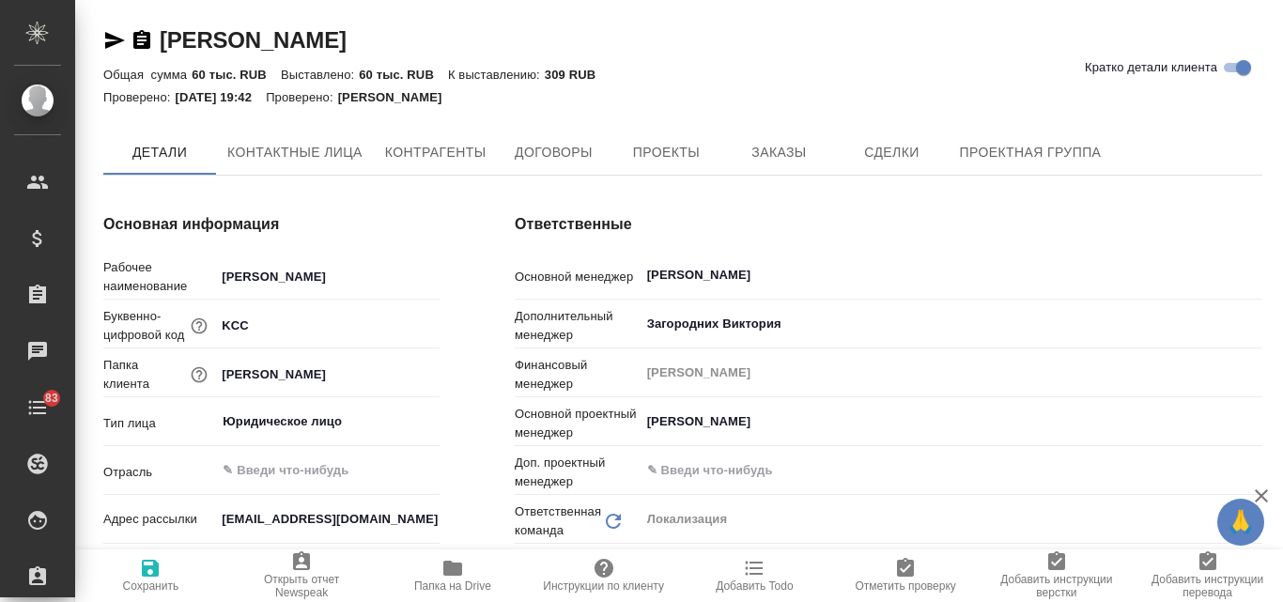
type textarea "x"
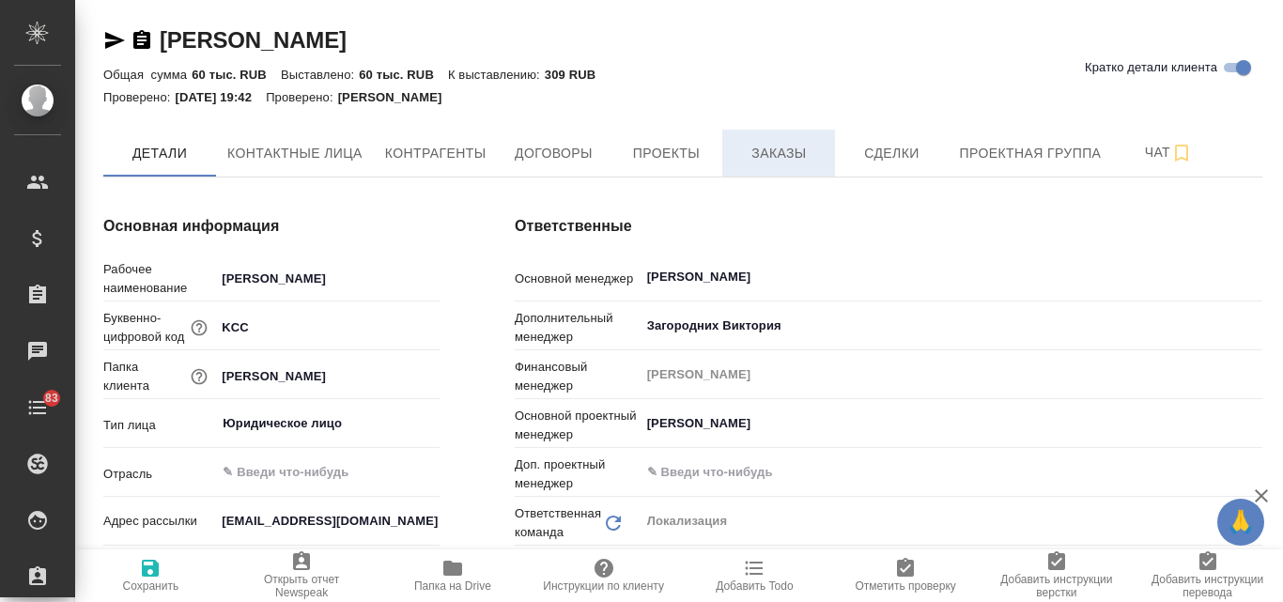
click at [773, 155] on span "Заказы" at bounding box center [778, 153] width 90 height 23
type textarea "x"
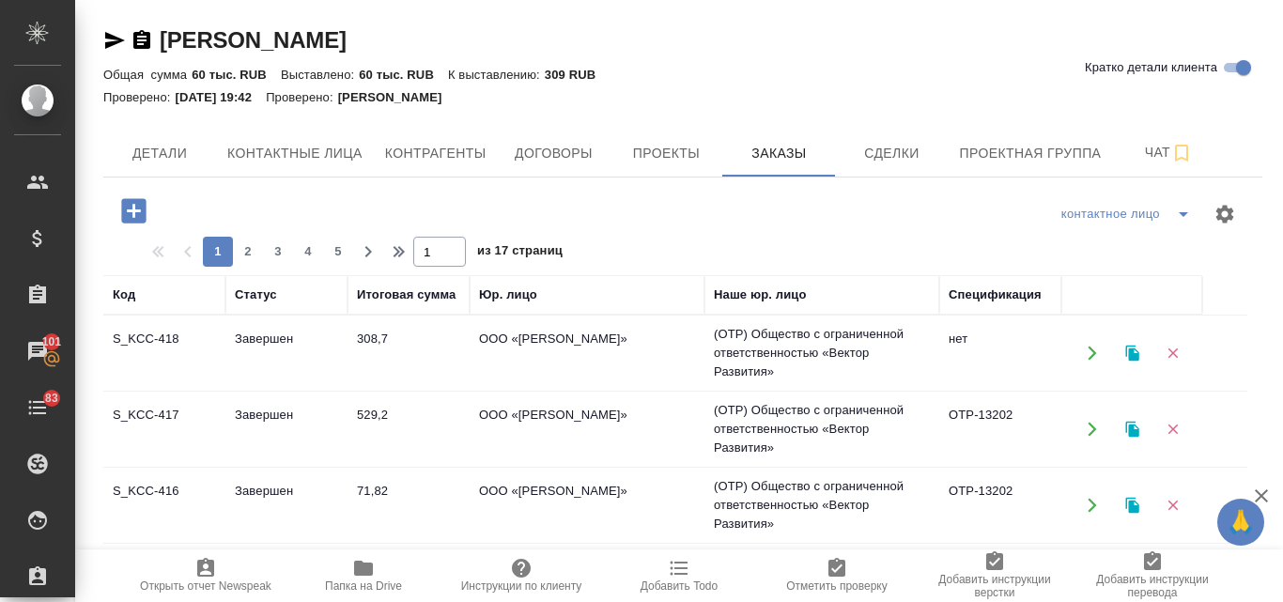
scroll to position [94, 0]
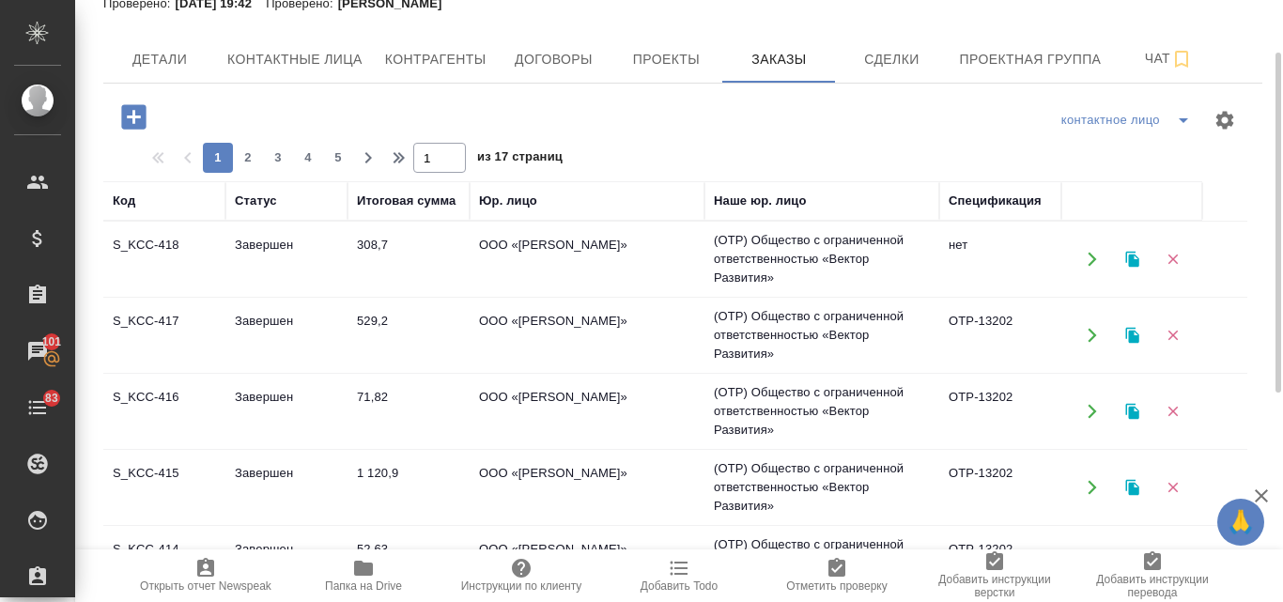
click at [285, 320] on td "Завершен" at bounding box center [286, 335] width 122 height 66
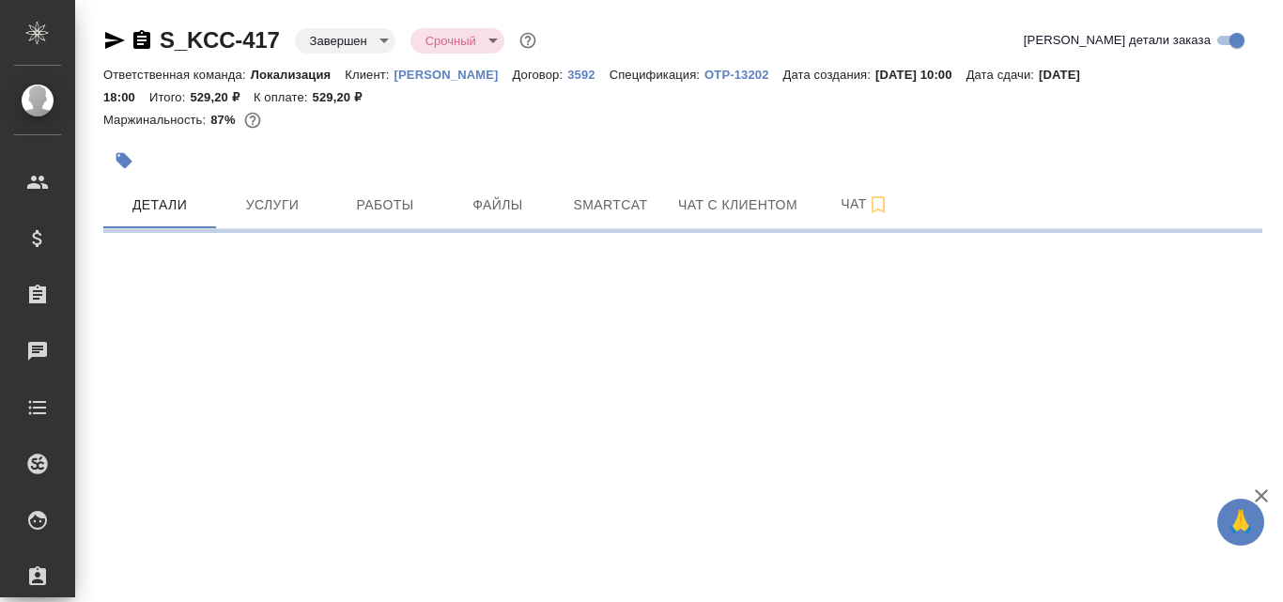
select select "RU"
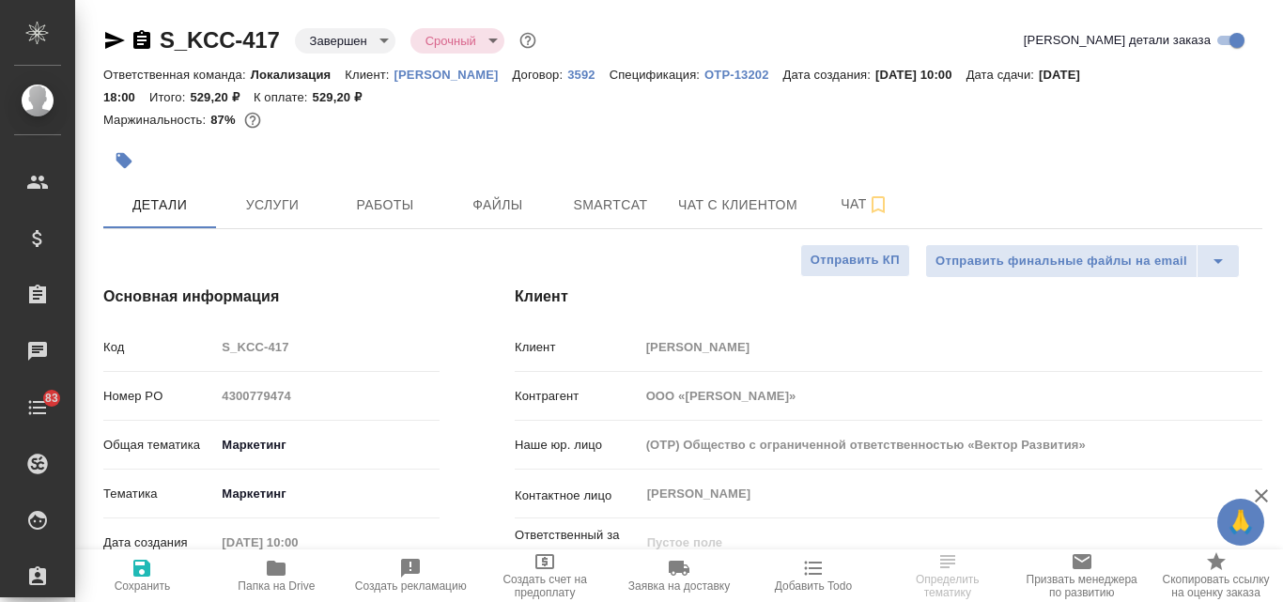
type textarea "x"
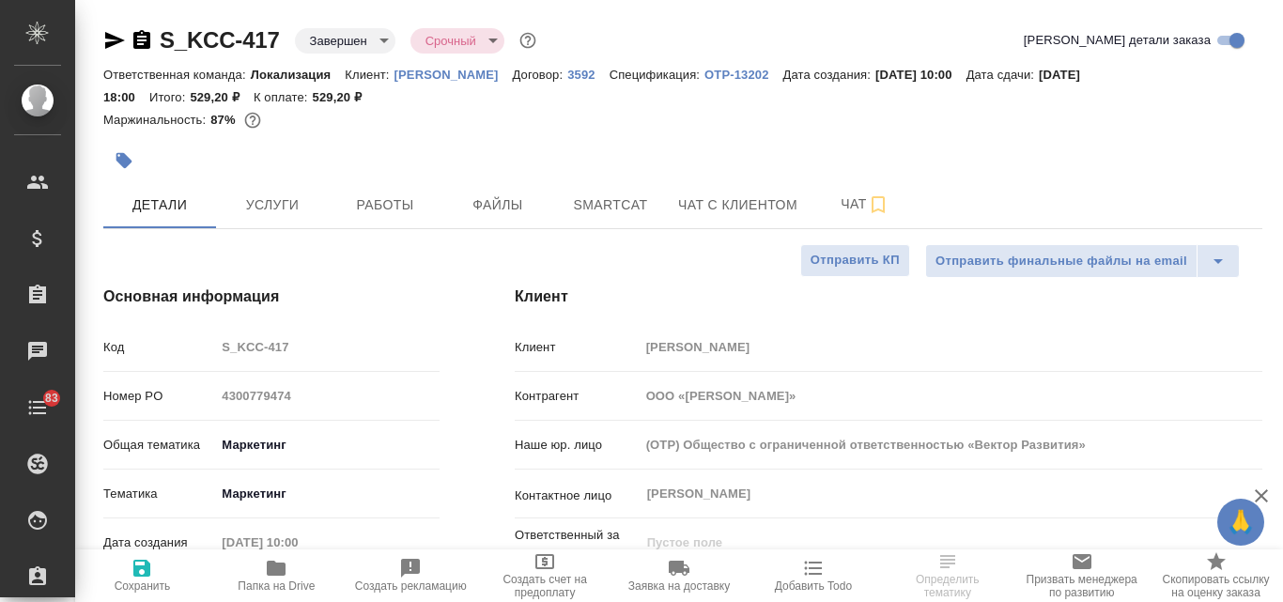
type textarea "x"
click at [725, 69] on p "OTP-13202" at bounding box center [743, 75] width 78 height 14
type textarea "x"
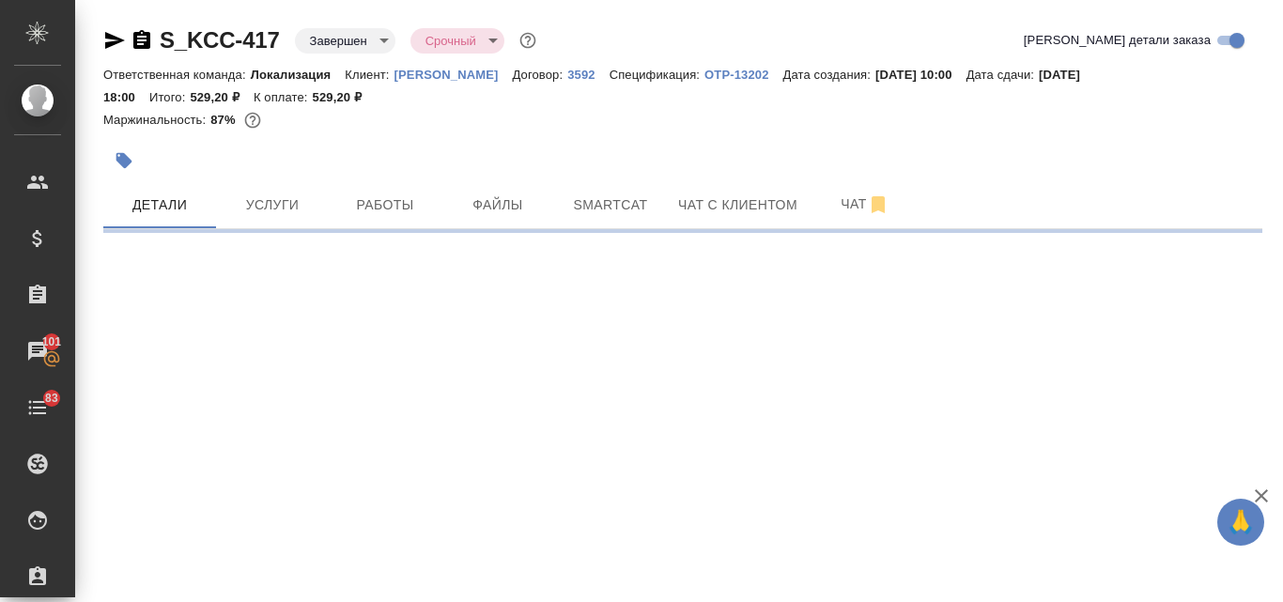
select select "RU"
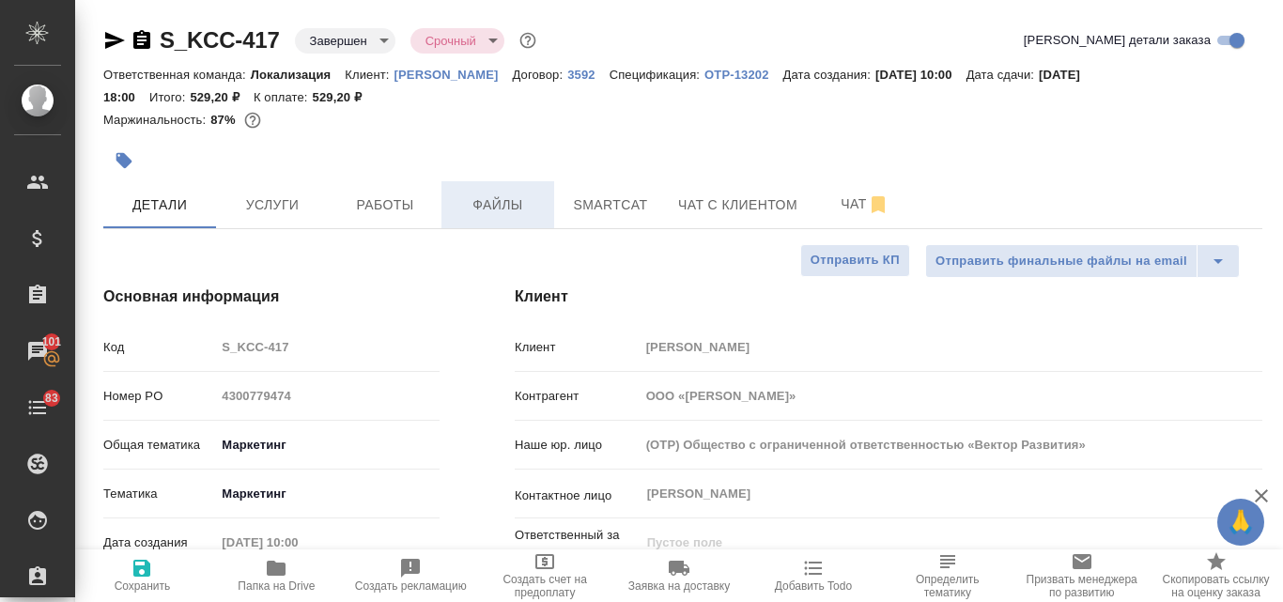
type textarea "x"
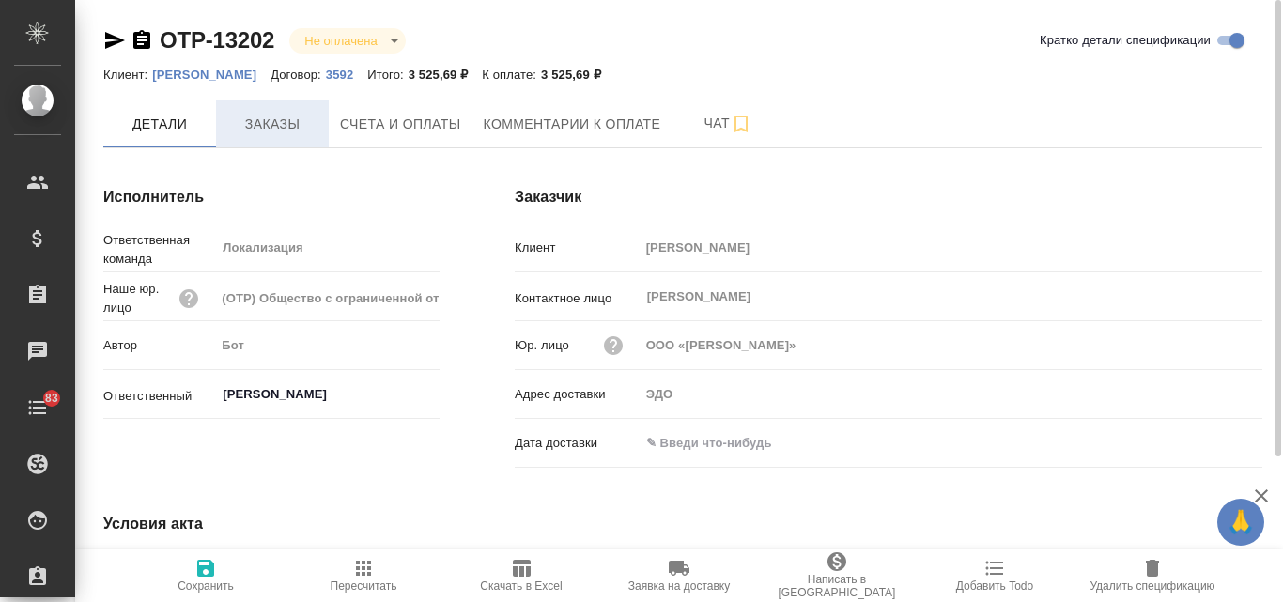
click at [274, 116] on span "Заказы" at bounding box center [272, 124] width 90 height 23
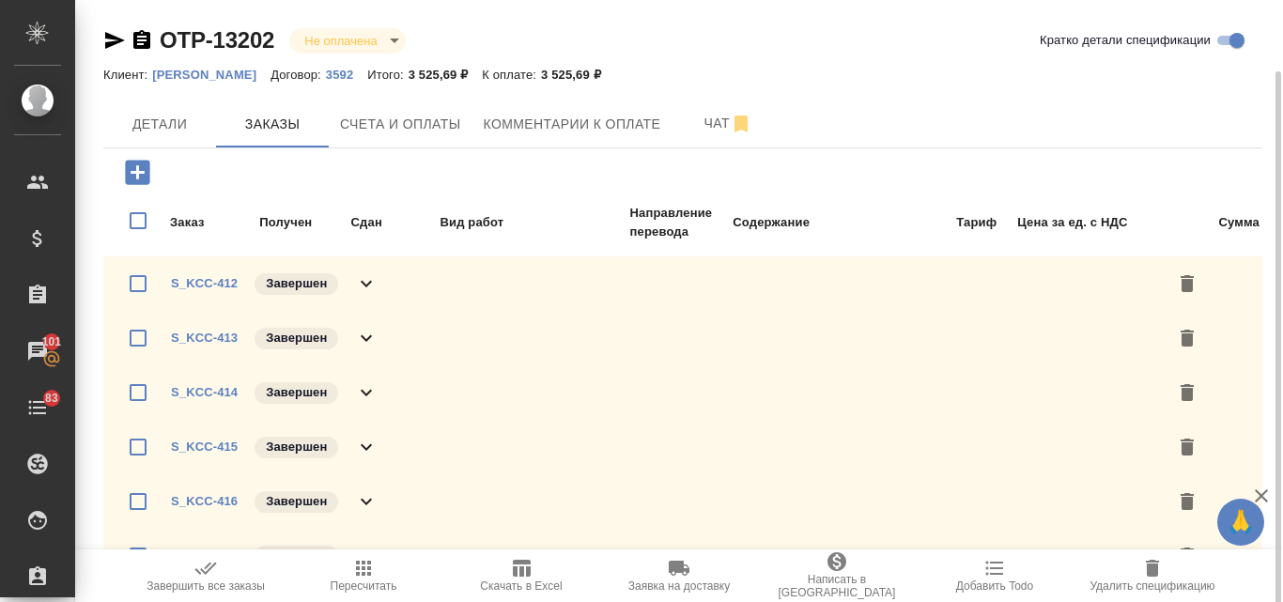
scroll to position [37, 0]
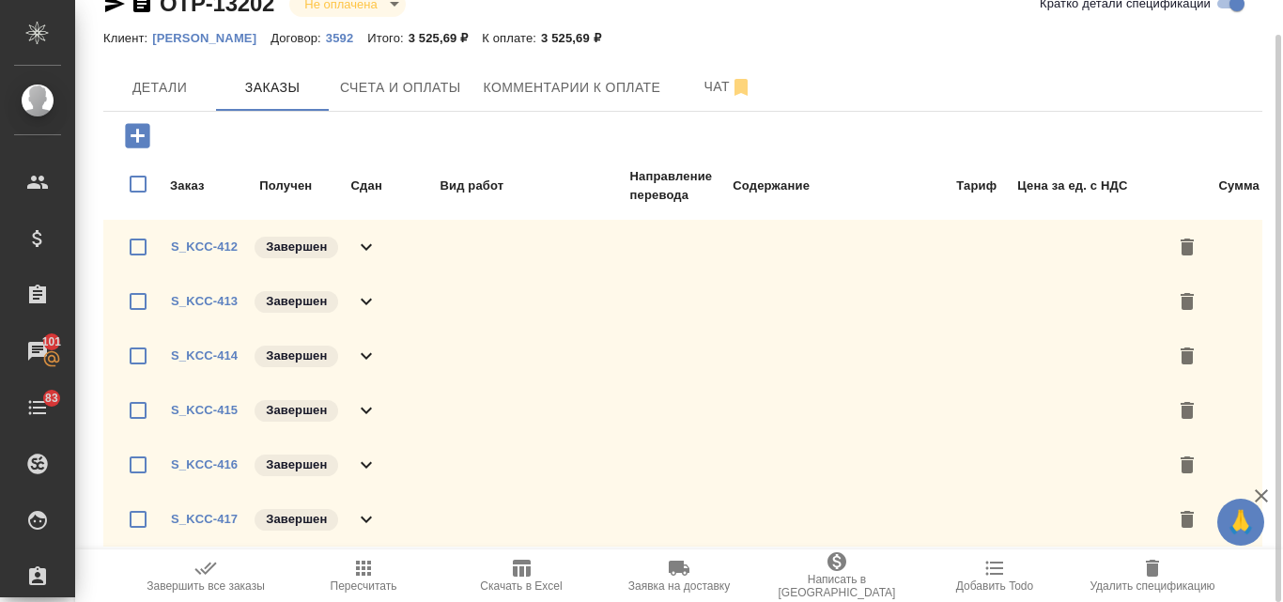
click at [133, 128] on icon "button" at bounding box center [137, 135] width 24 height 24
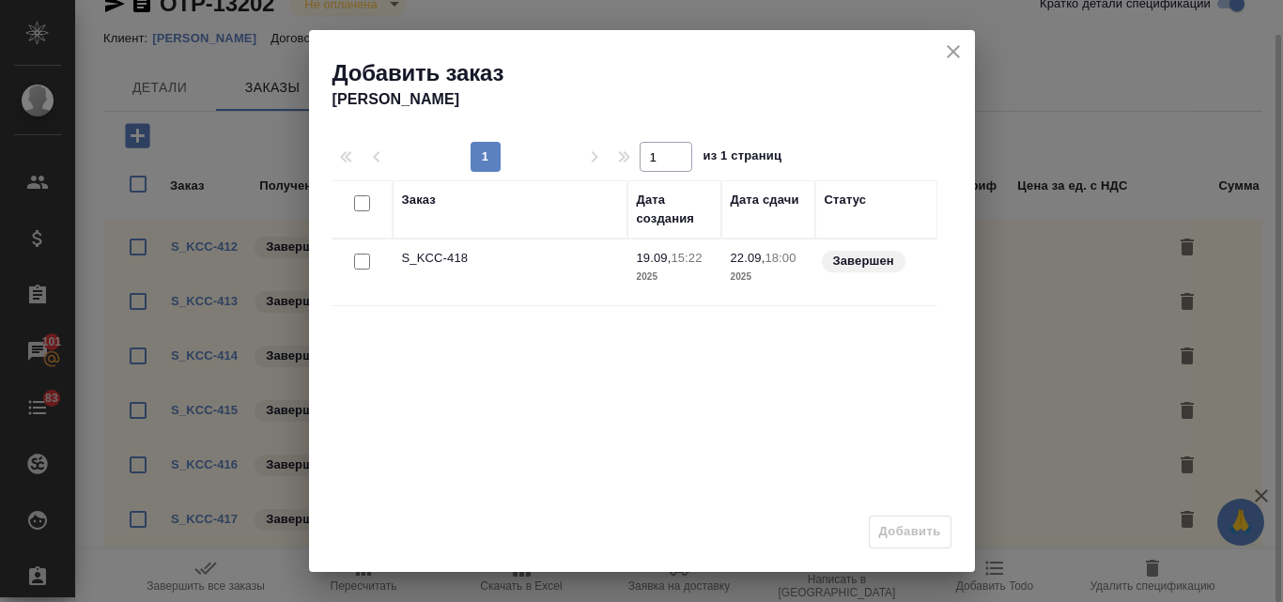
click at [362, 256] on div at bounding box center [362, 262] width 42 height 26
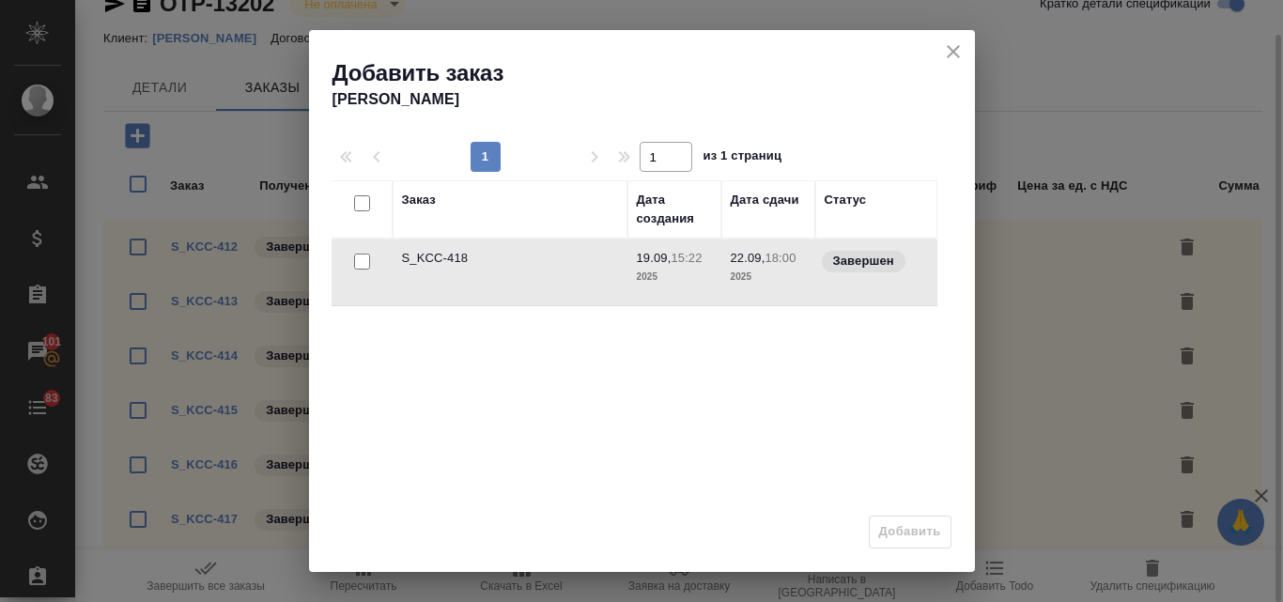
click at [354, 263] on input "checkbox" at bounding box center [362, 262] width 16 height 16
checkbox input "true"
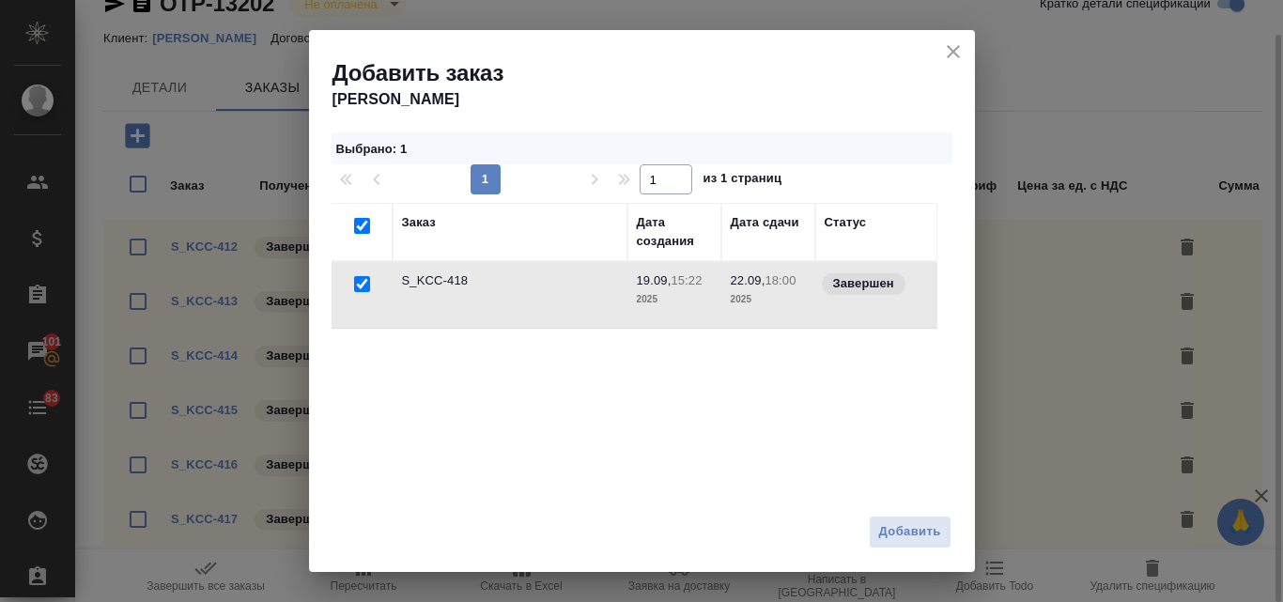
checkbox input "true"
click at [901, 542] on span "Добавить" at bounding box center [910, 532] width 62 height 22
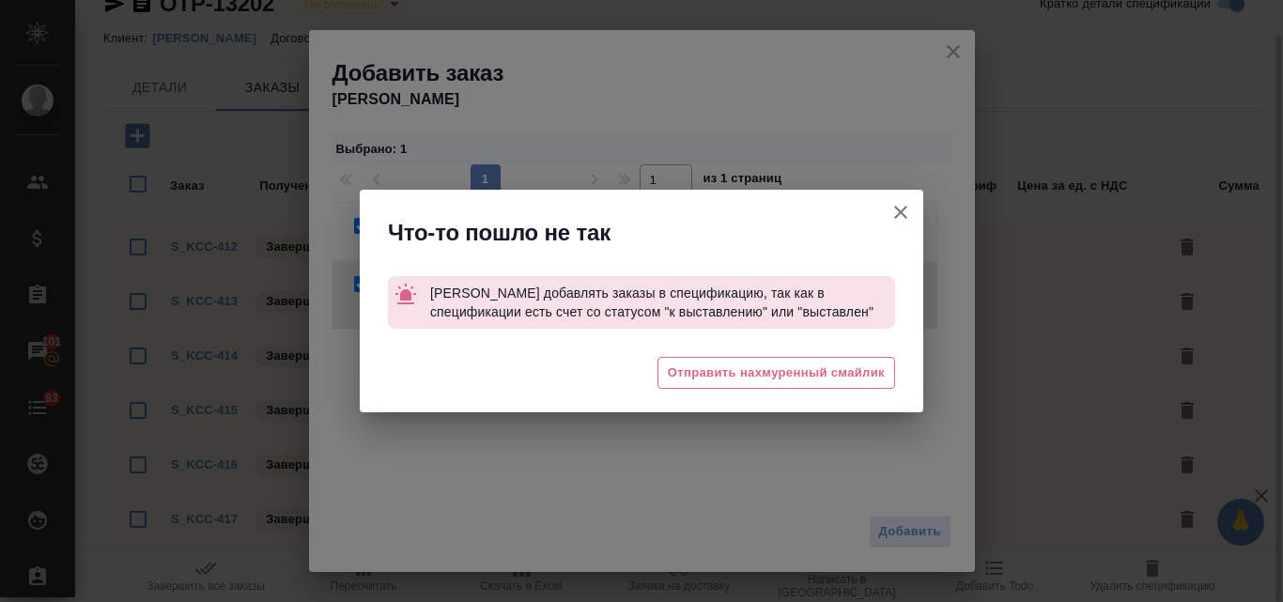
click at [902, 215] on icon "button" at bounding box center [900, 212] width 13 height 13
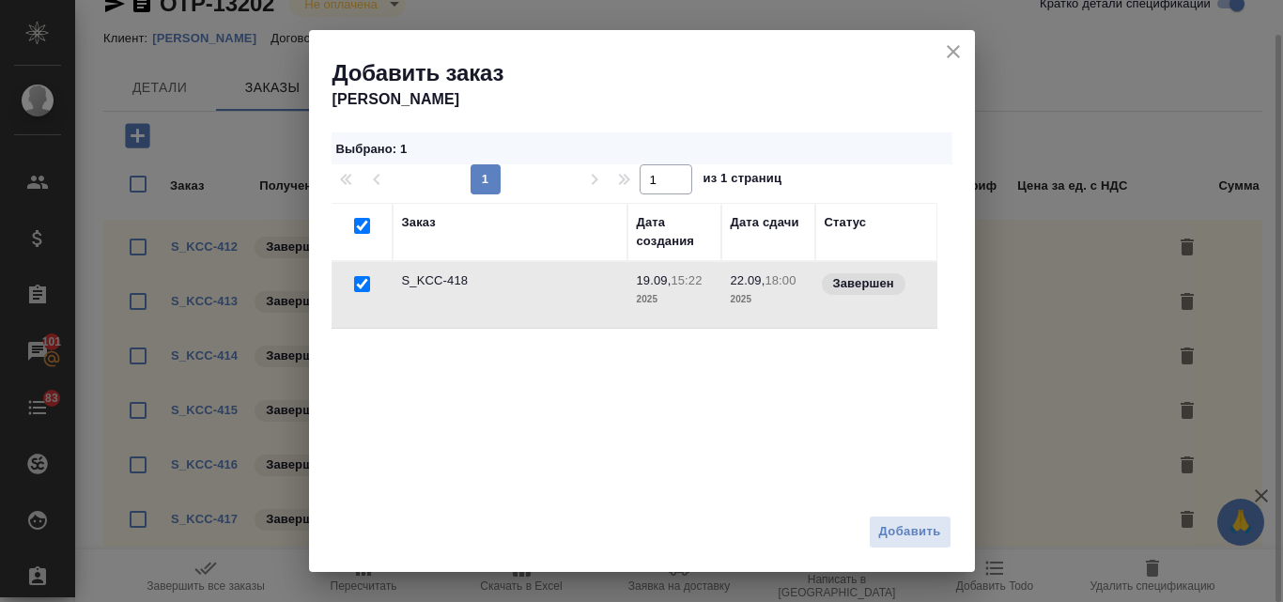
click at [668, 484] on div "Заказ Дата создания Дата сдачи Статус S_KCC-418 19.09, 15:22 2025 22.09, 18:00 …" at bounding box center [634, 484] width 606 height 563
click at [953, 53] on icon "close" at bounding box center [953, 51] width 23 height 23
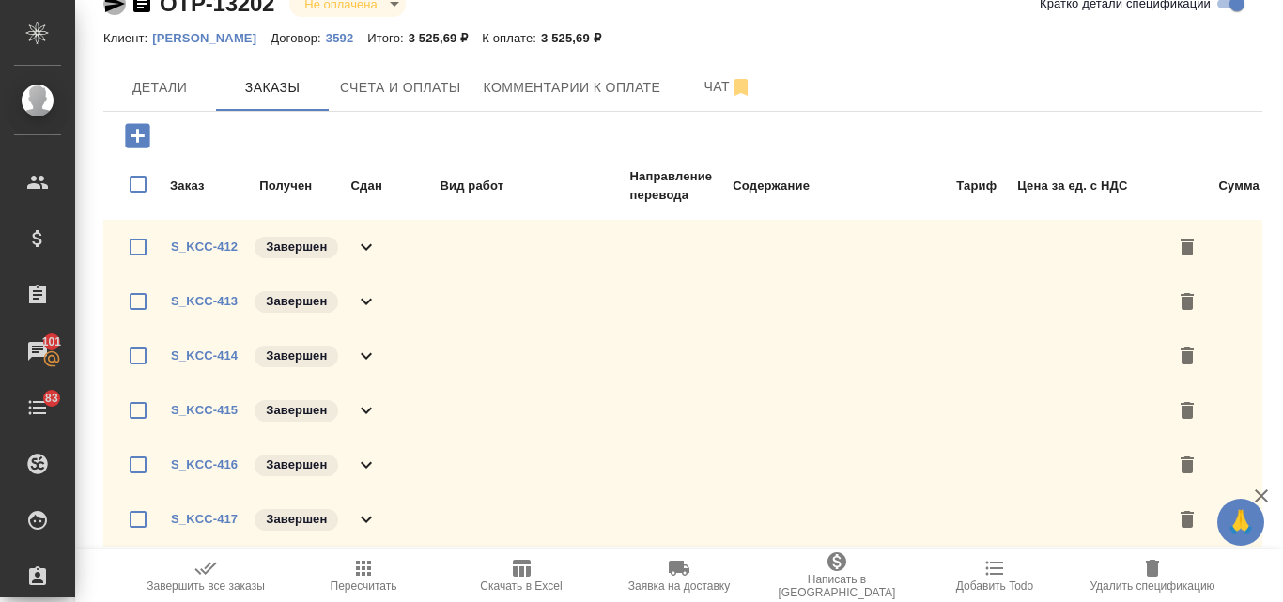
click at [117, 4] on icon "button" at bounding box center [114, 3] width 23 height 23
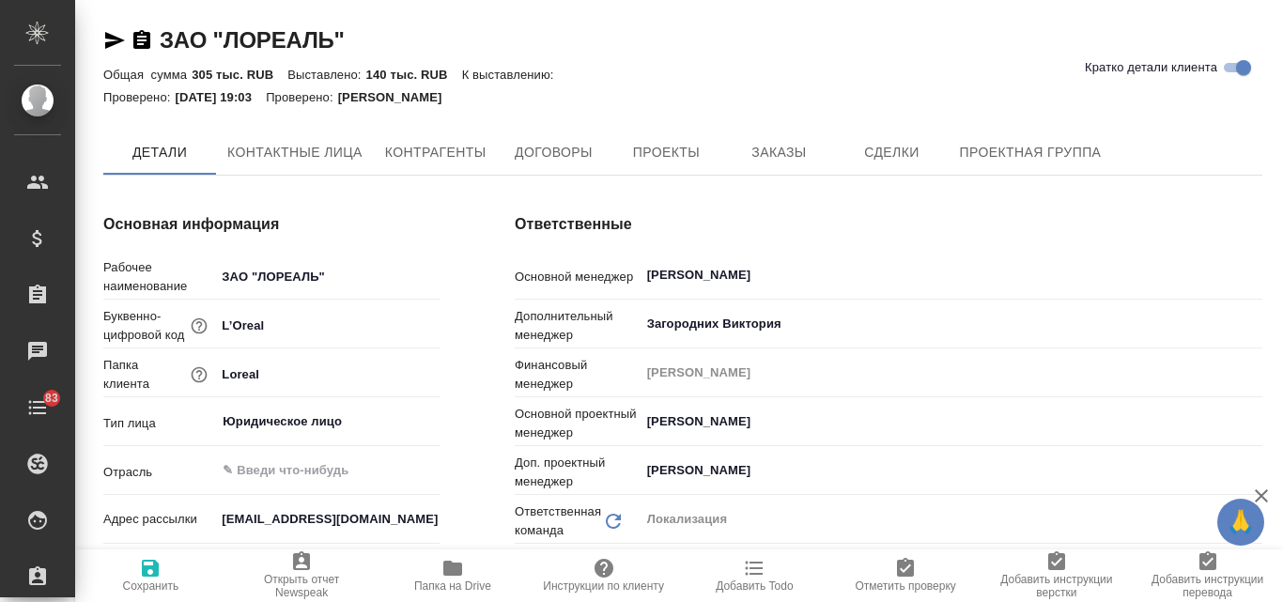
type textarea "x"
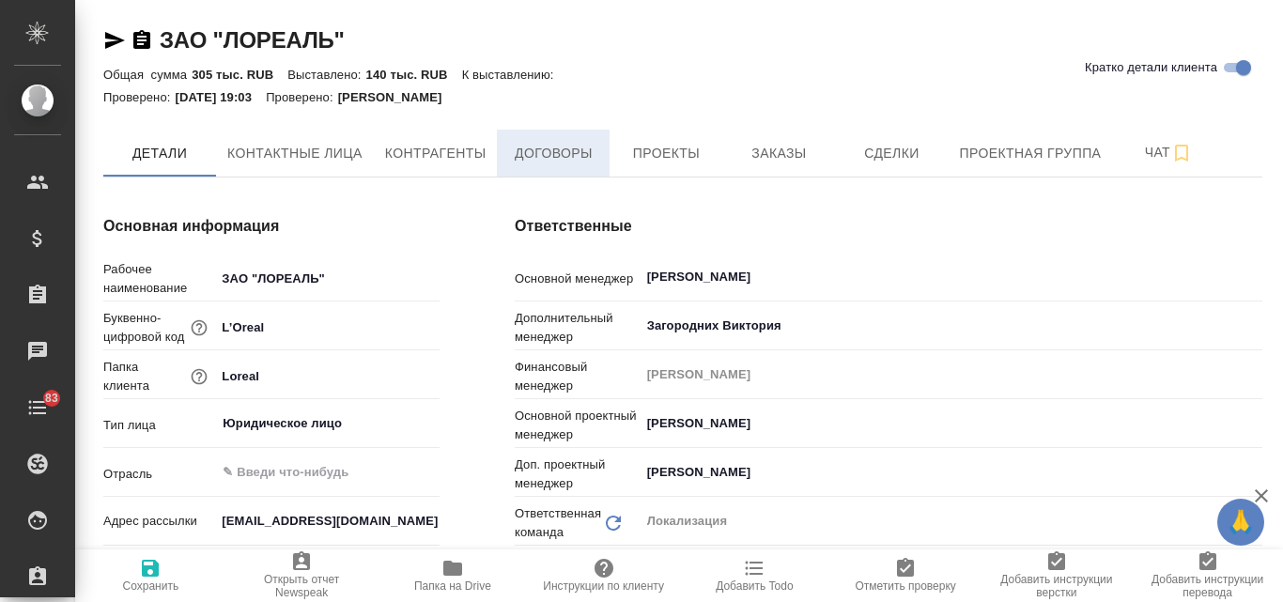
type textarea "x"
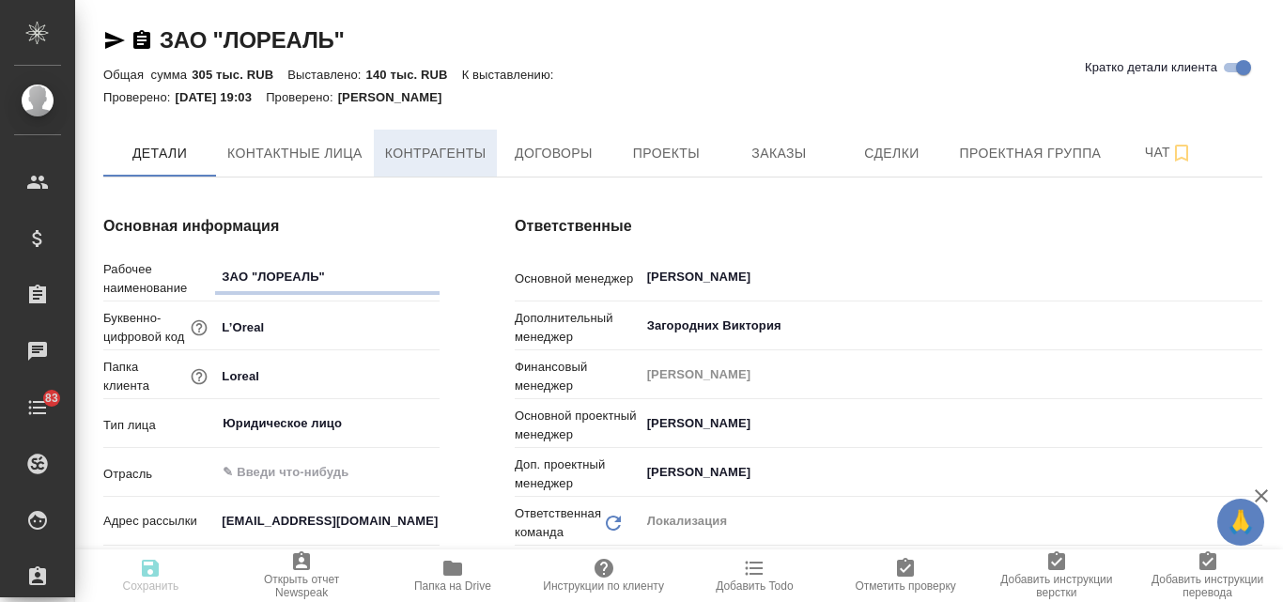
type textarea "x"
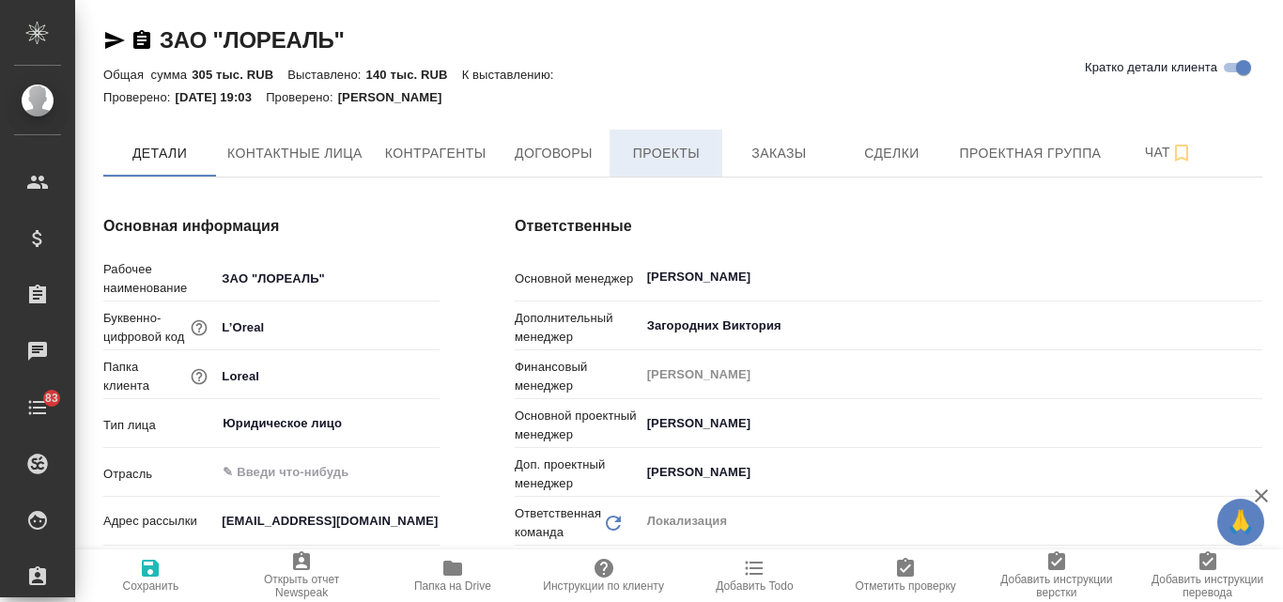
type textarea "x"
click at [783, 150] on span "Заказы" at bounding box center [778, 153] width 90 height 23
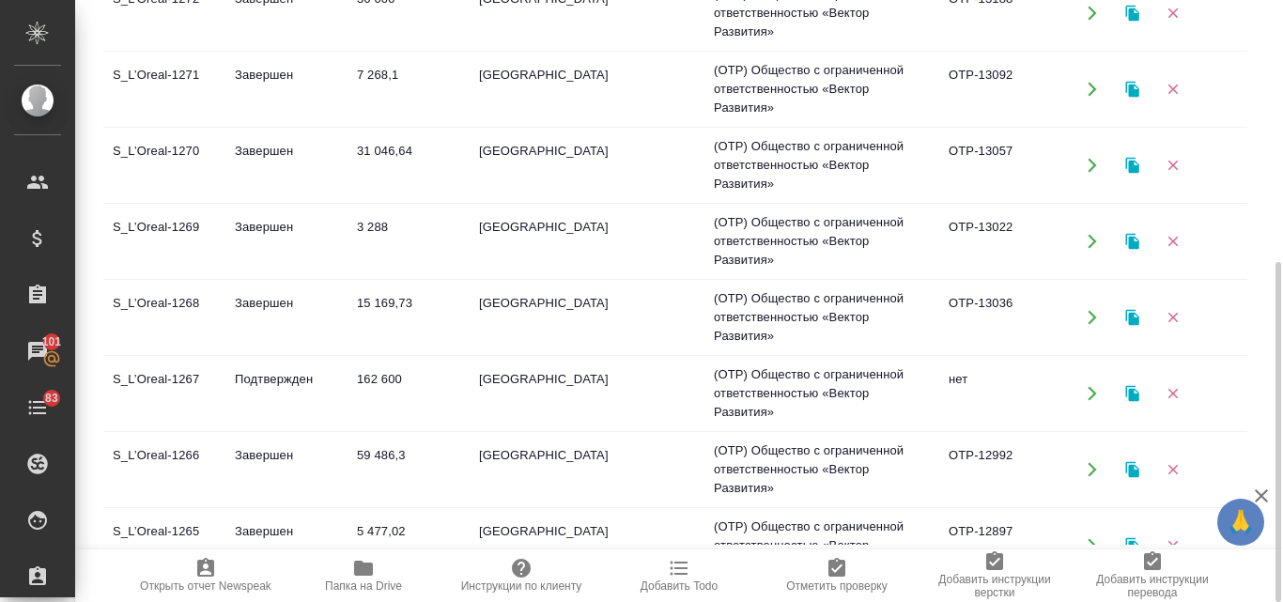
scroll to position [282, 0]
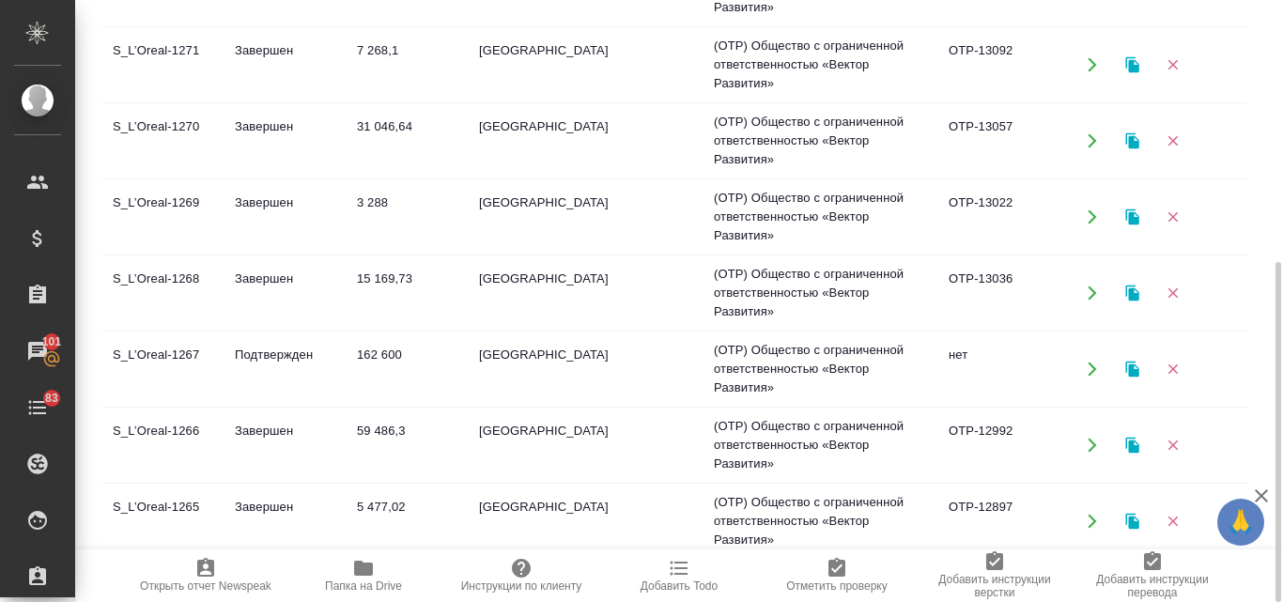
click at [181, 435] on td "S_L’Oreal-1266" at bounding box center [164, 445] width 122 height 66
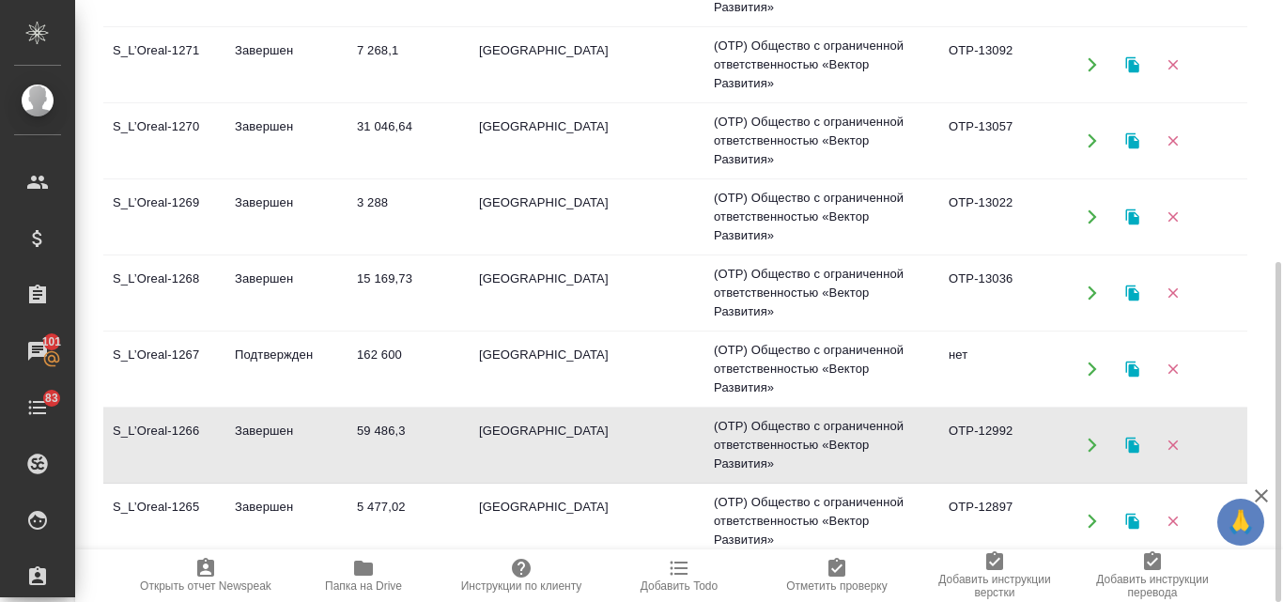
click at [181, 435] on td "S_L’Oreal-1266" at bounding box center [164, 445] width 122 height 66
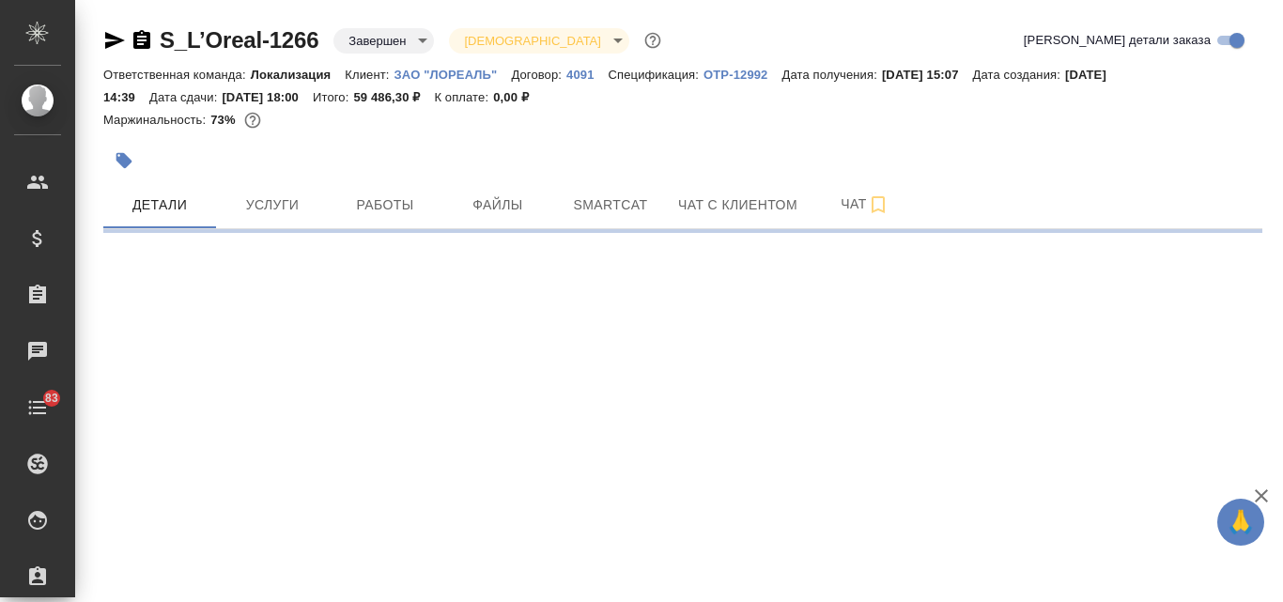
select select "RU"
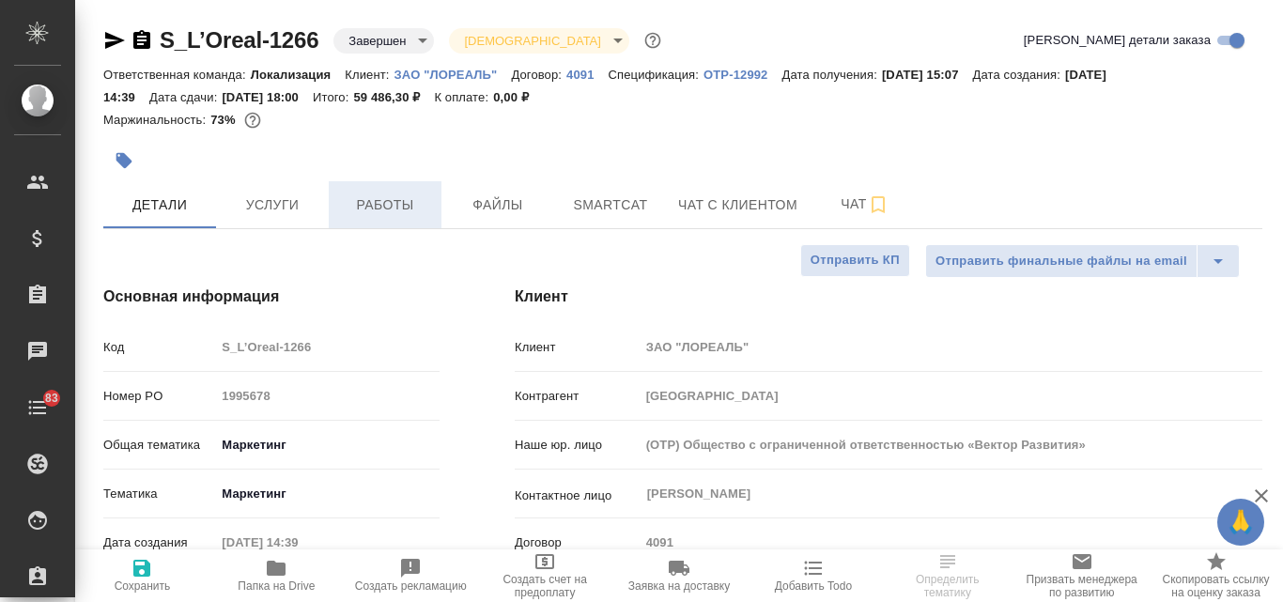
type textarea "x"
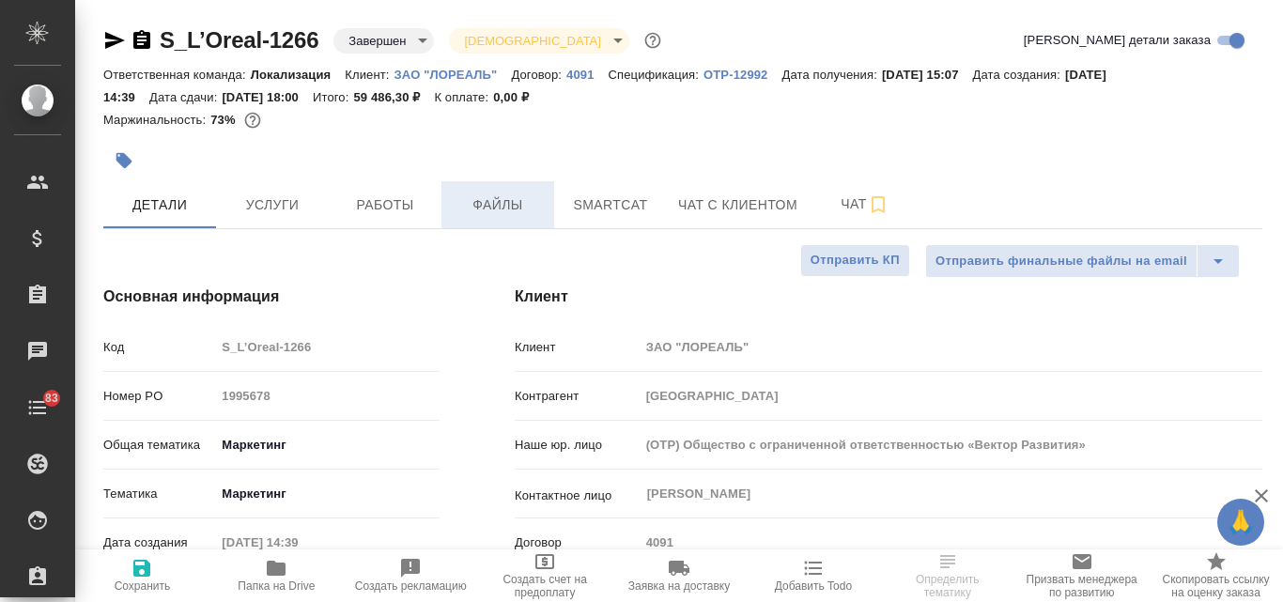
click at [509, 208] on span "Файлы" at bounding box center [498, 204] width 90 height 23
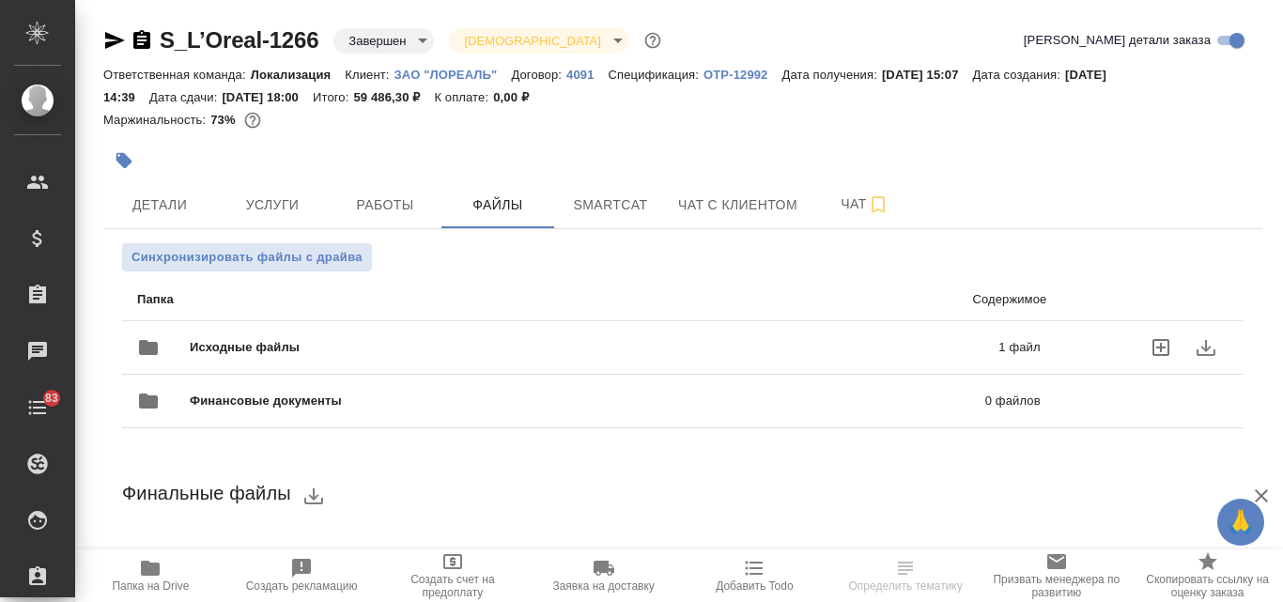
click at [379, 343] on span "Исходные файлы" at bounding box center [419, 347] width 459 height 19
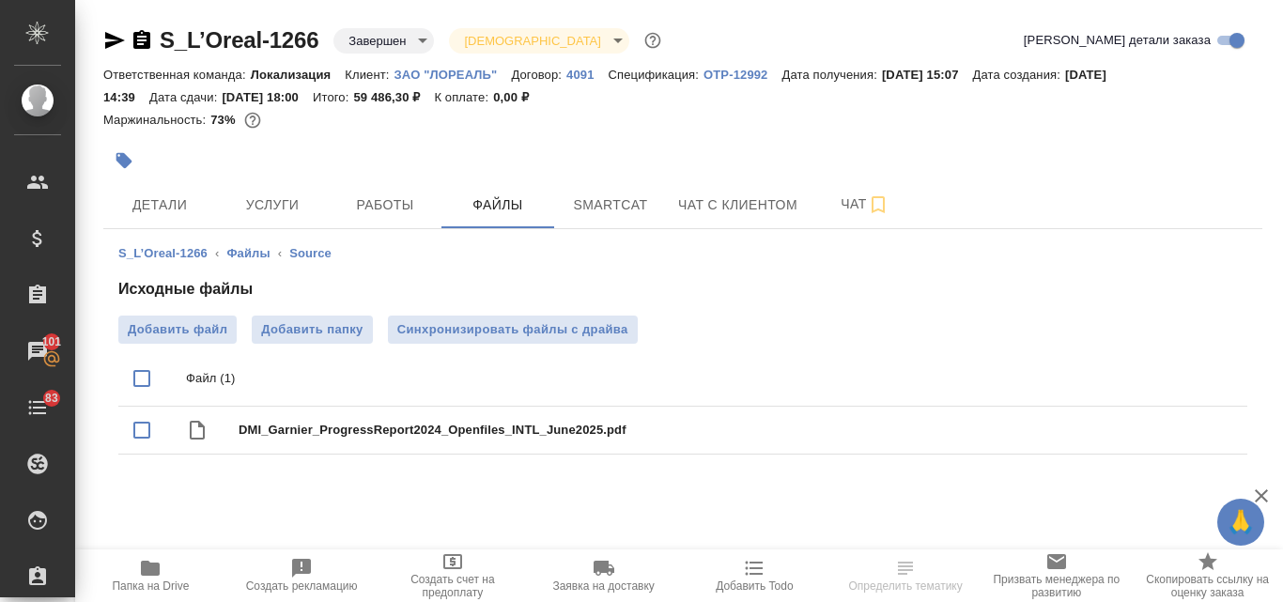
click at [83, 26] on div "S_L’Oreal-1266 Завершен closed Святая троица holyTrinity Кратко детали заказа О…" at bounding box center [678, 255] width 1207 height 510
click at [117, 41] on icon "button" at bounding box center [115, 40] width 20 height 17
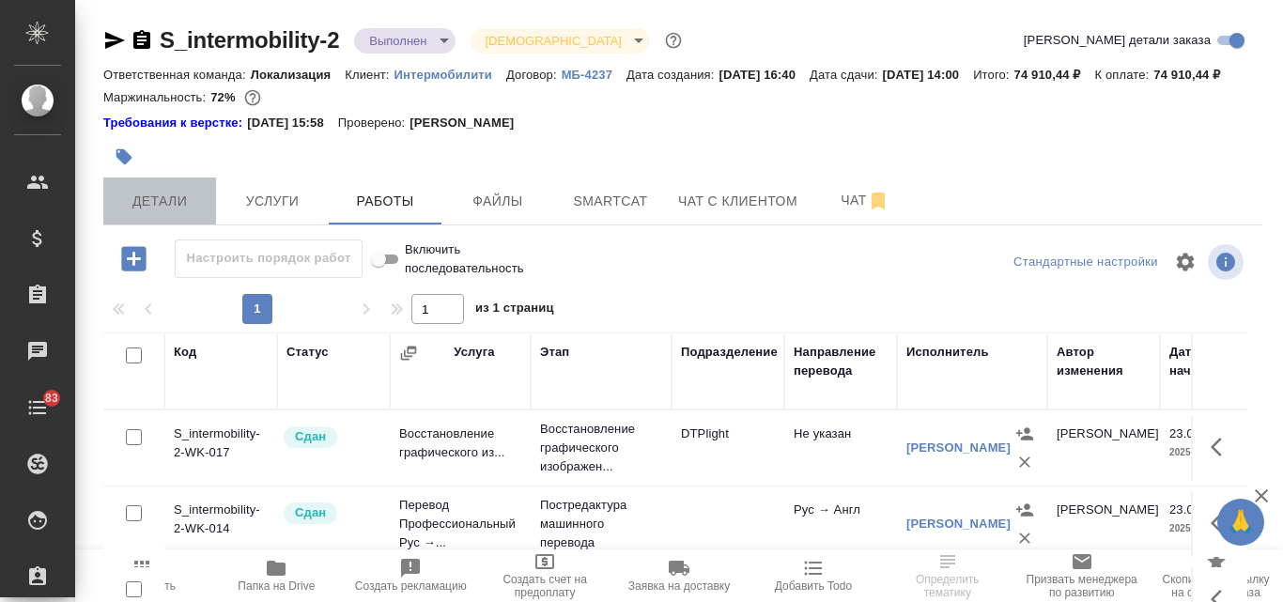
click at [155, 213] on span "Детали" at bounding box center [160, 201] width 90 height 23
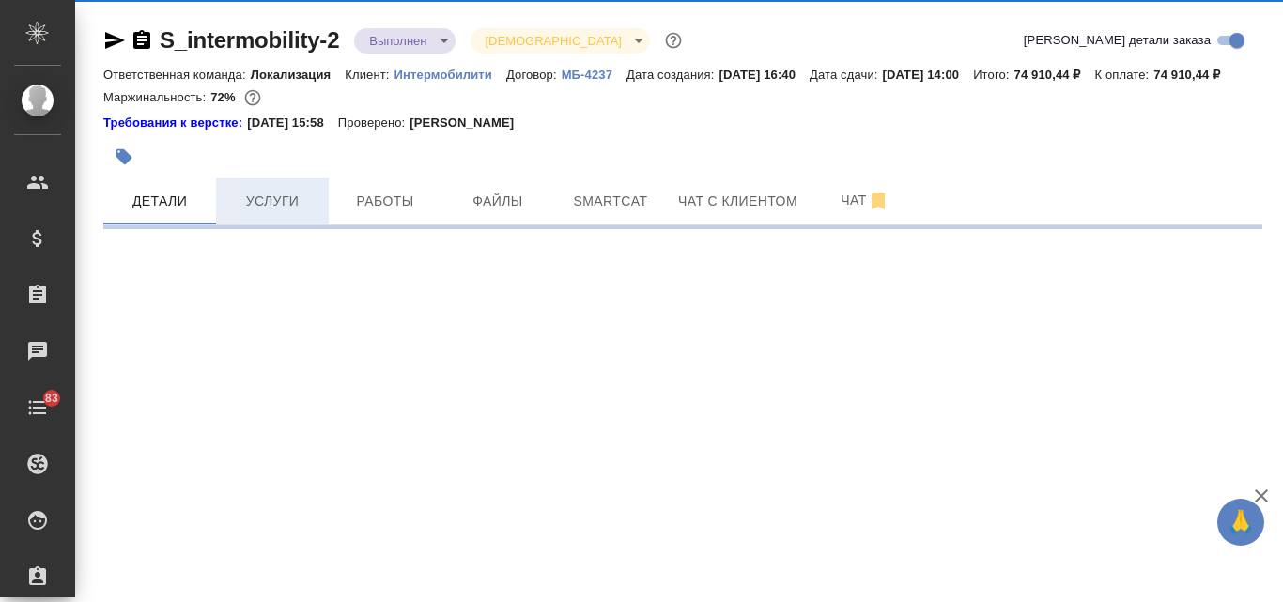
select select "RU"
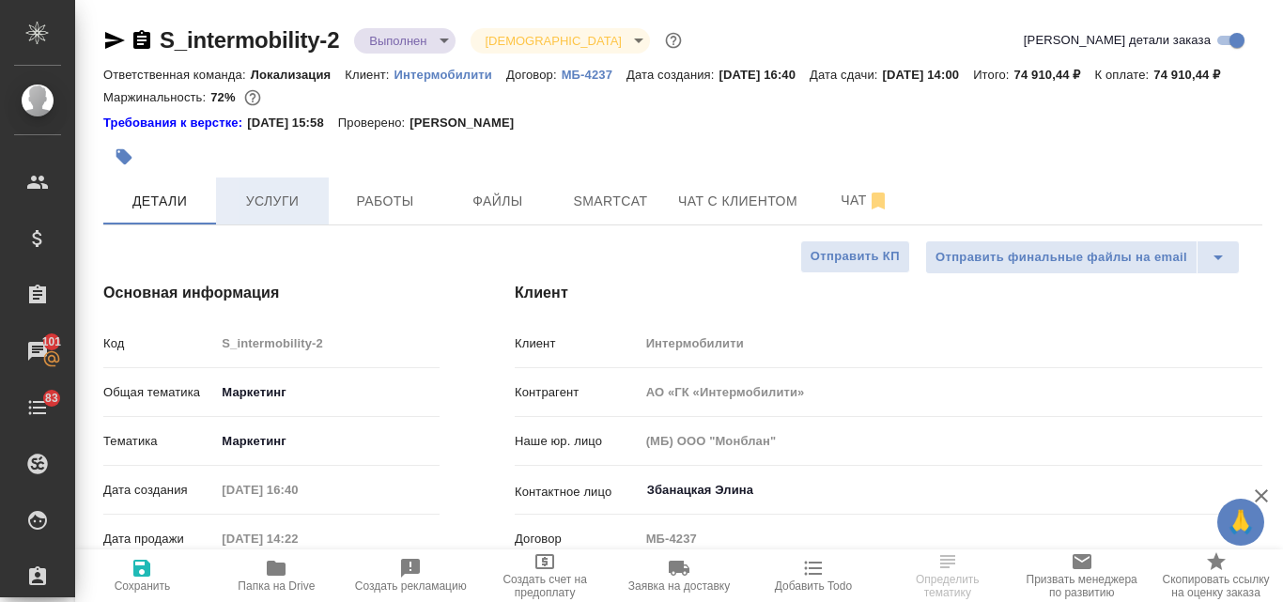
type textarea "x"
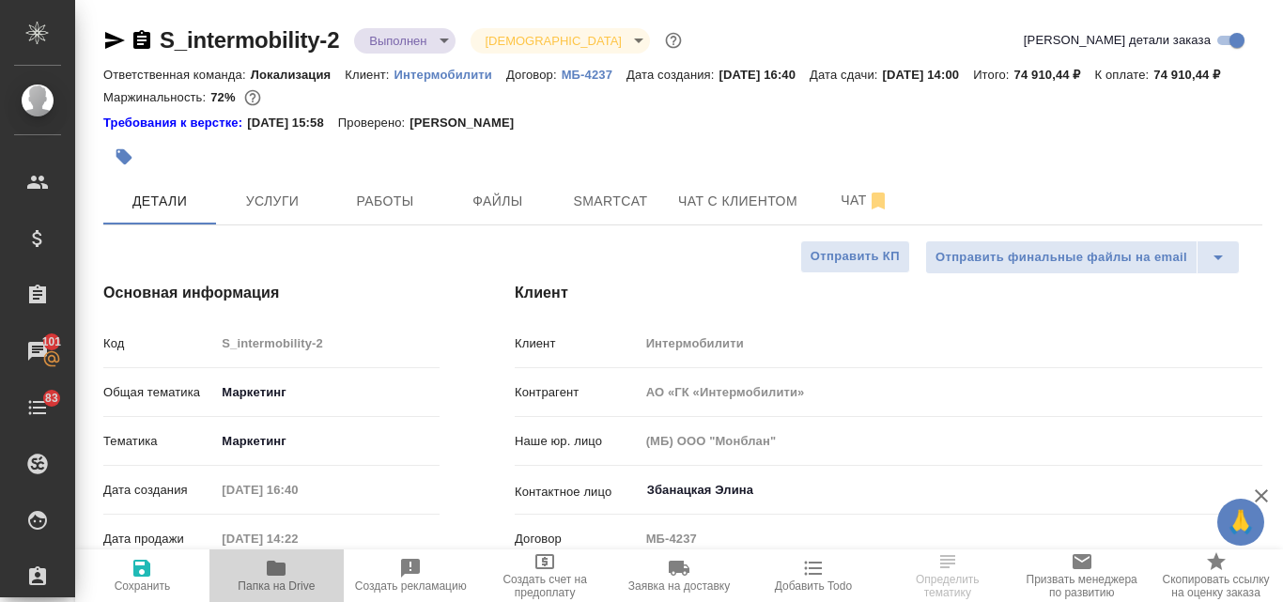
click at [289, 575] on span "Папка на Drive" at bounding box center [277, 575] width 112 height 36
select select "RU"
type textarea "x"
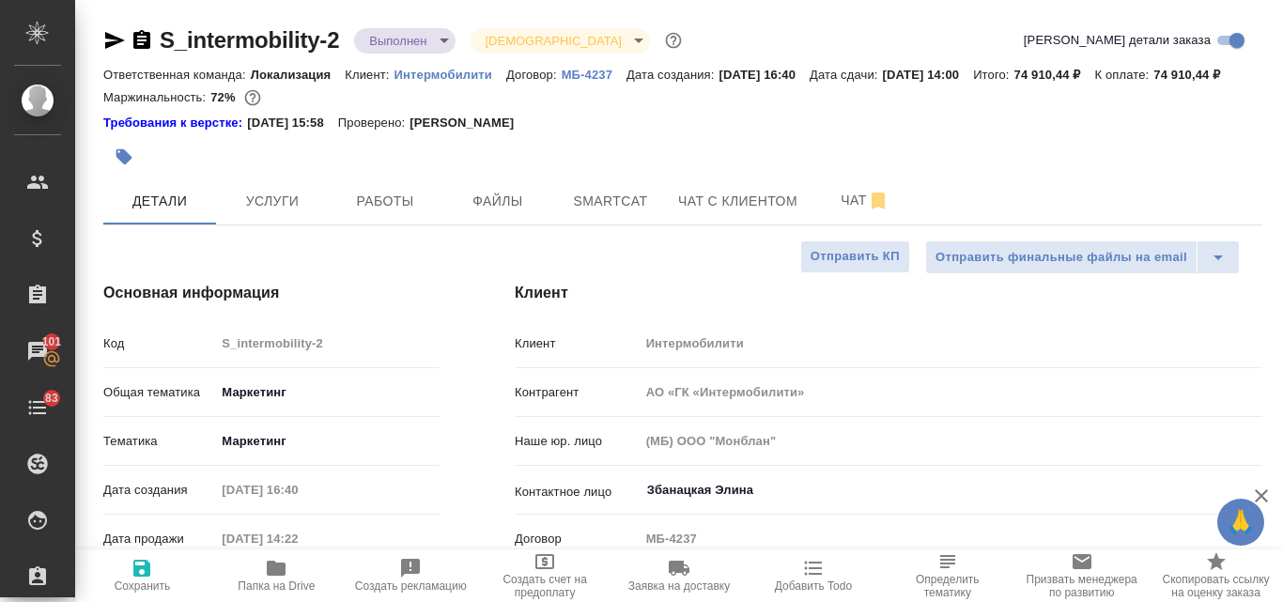
type textarea "x"
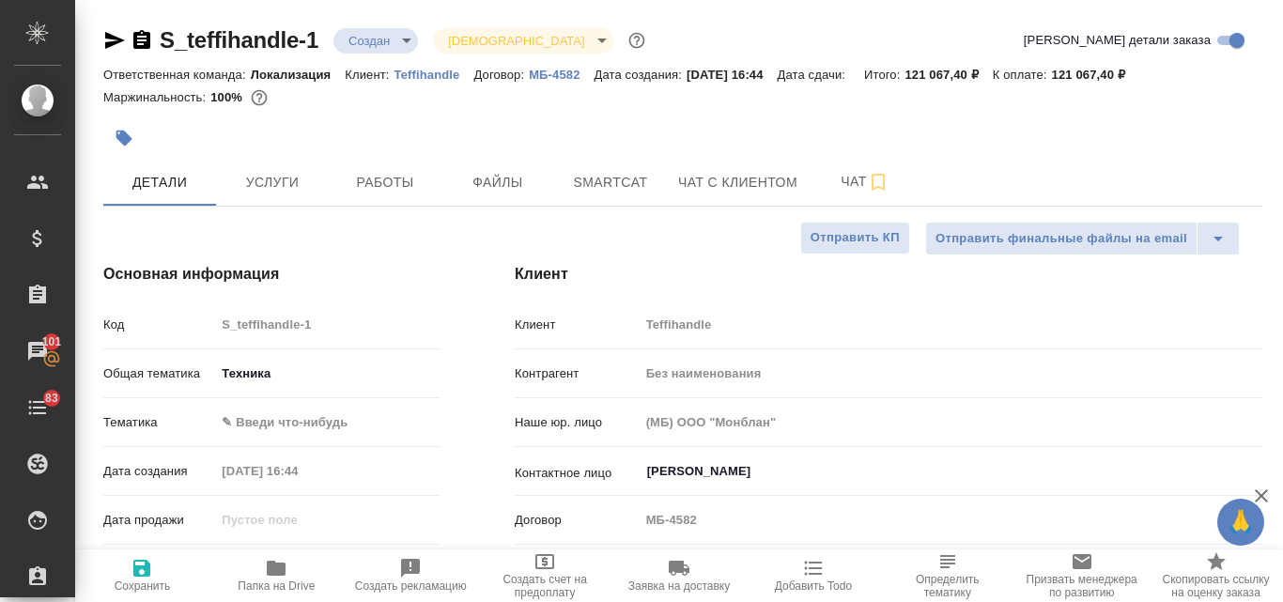
select select "RU"
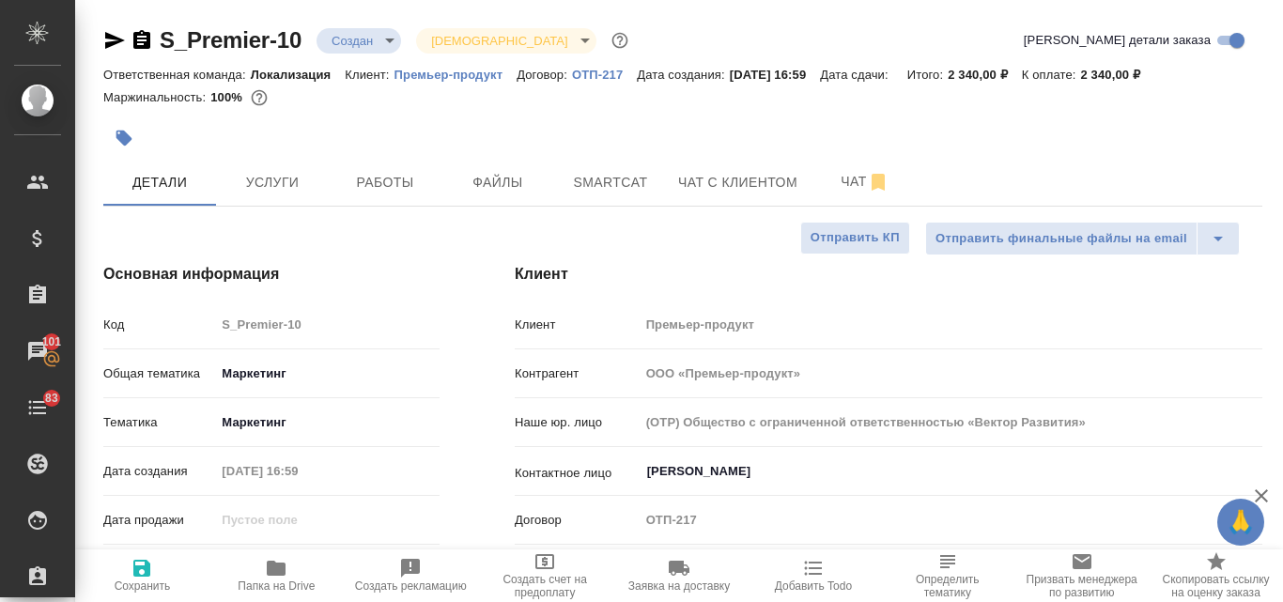
select select "RU"
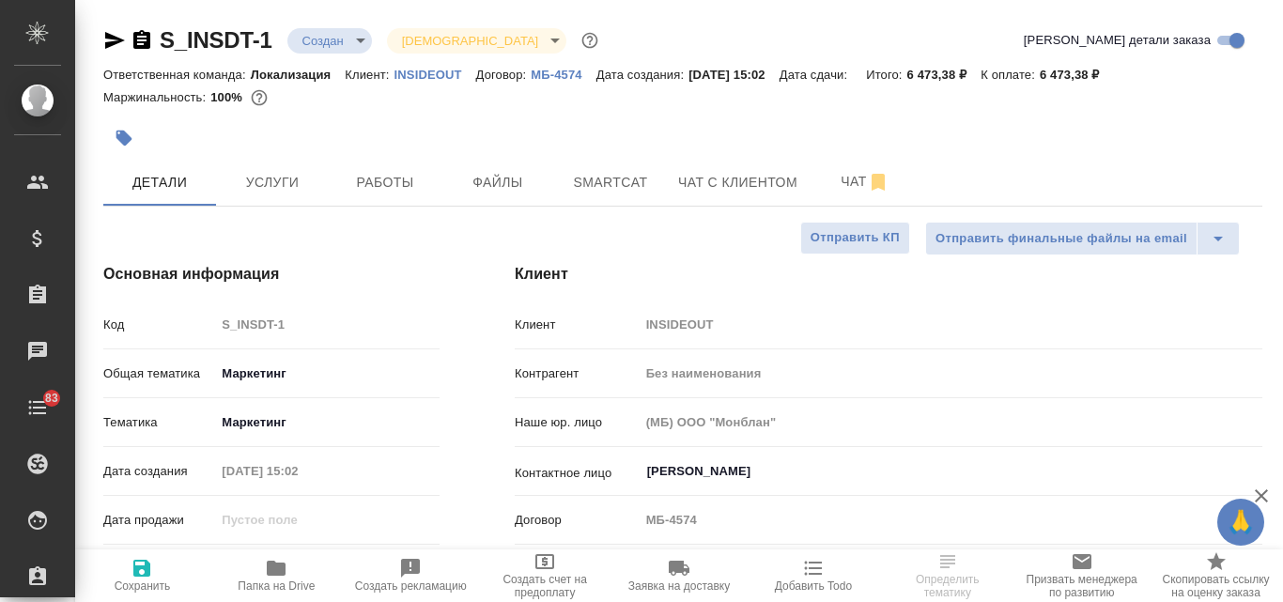
select select "RU"
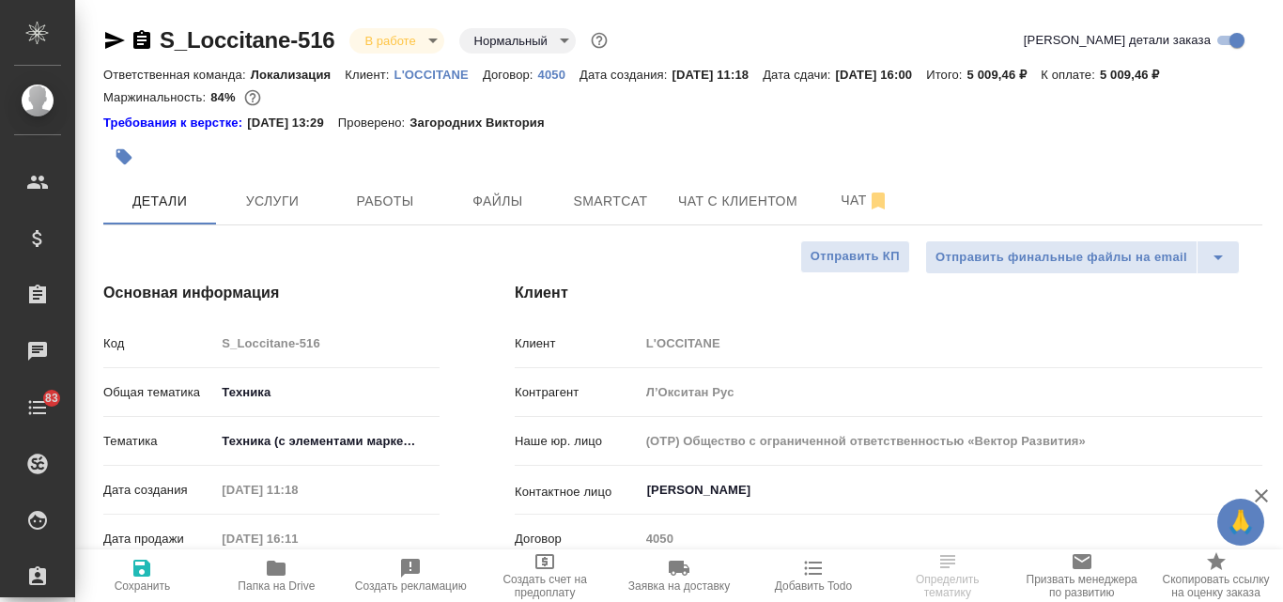
select select "RU"
type textarea "x"
